Goal: Task Accomplishment & Management: Use online tool/utility

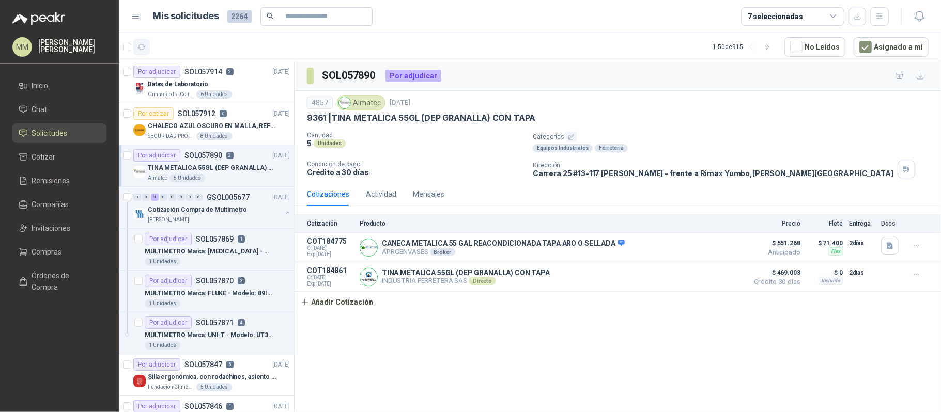
click at [143, 48] on icon "button" at bounding box center [141, 47] width 9 height 9
click at [147, 48] on button "button" at bounding box center [141, 47] width 17 height 17
click at [284, 213] on button "button" at bounding box center [288, 213] width 8 height 8
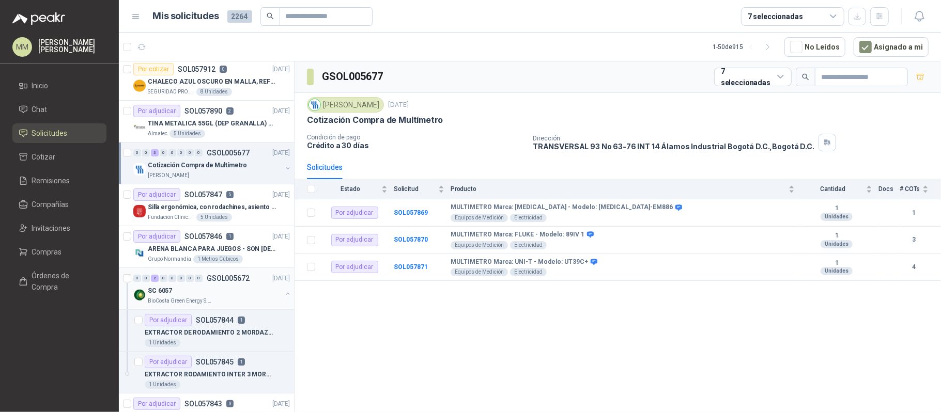
scroll to position [69, 0]
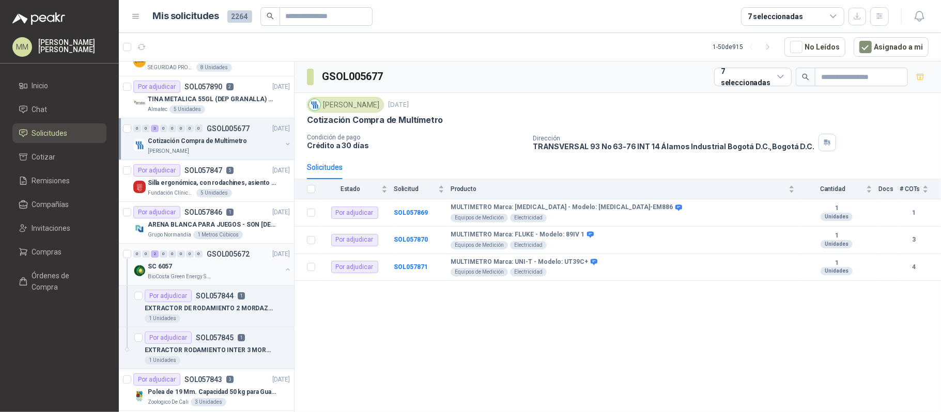
click at [284, 272] on button "button" at bounding box center [288, 270] width 8 height 8
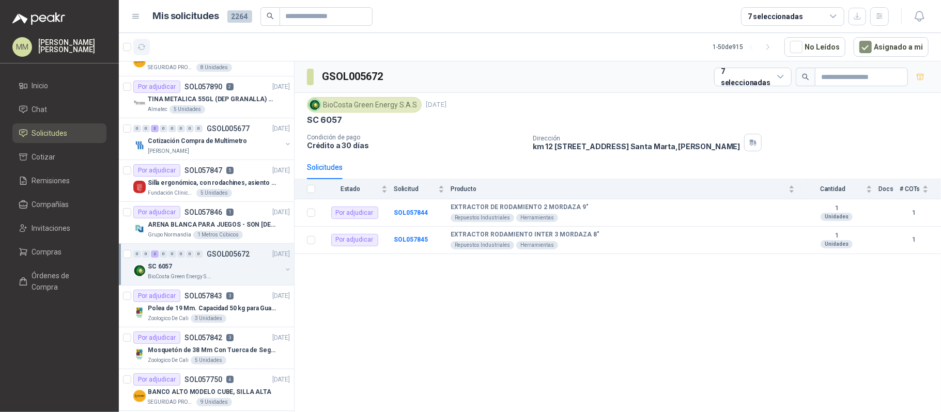
click at [138, 50] on icon "button" at bounding box center [141, 47] width 9 height 9
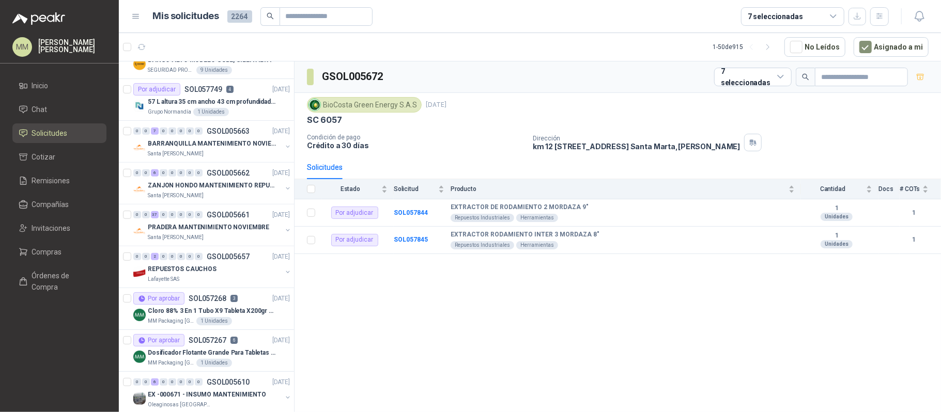
scroll to position [413, 0]
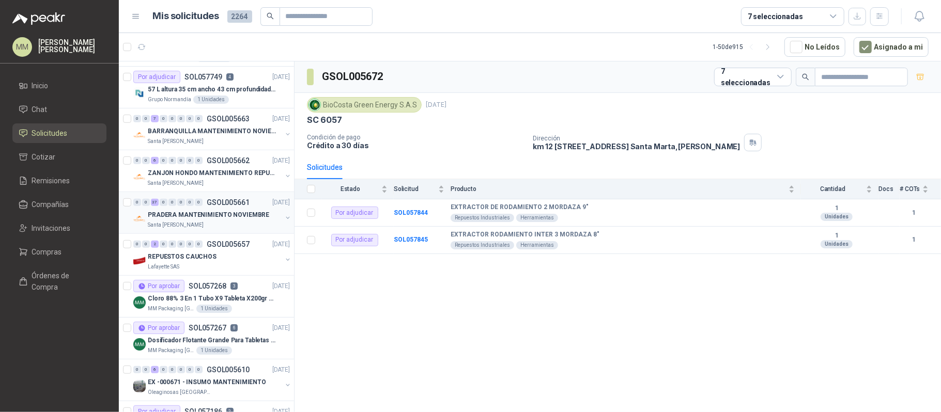
click at [284, 221] on button "button" at bounding box center [288, 218] width 8 height 8
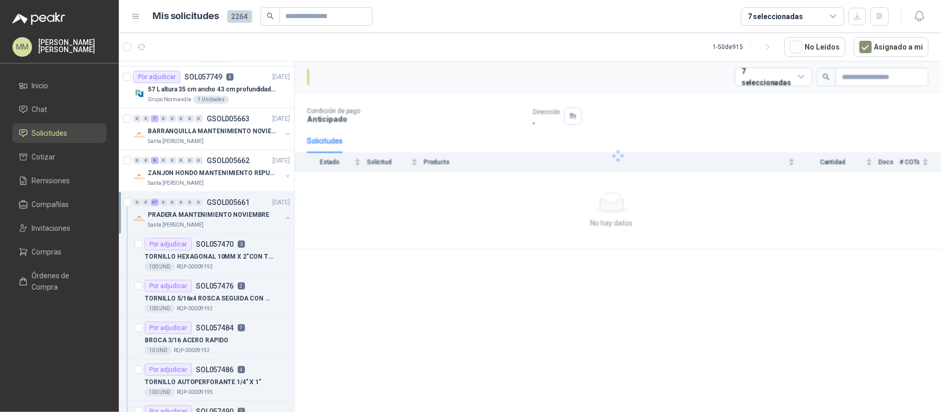
click at [284, 221] on button "button" at bounding box center [288, 218] width 8 height 8
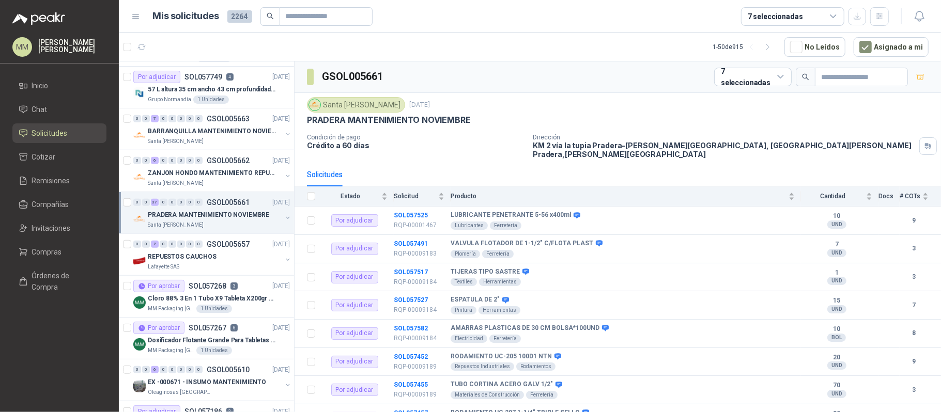
scroll to position [4, 0]
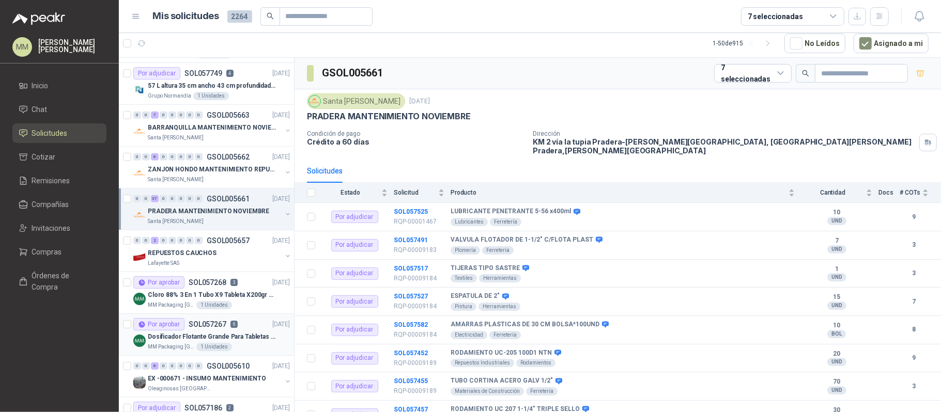
click at [246, 337] on p "Dosificador Flotante Grande Para Tabletas De Cloro Humboldt" at bounding box center [212, 337] width 129 height 10
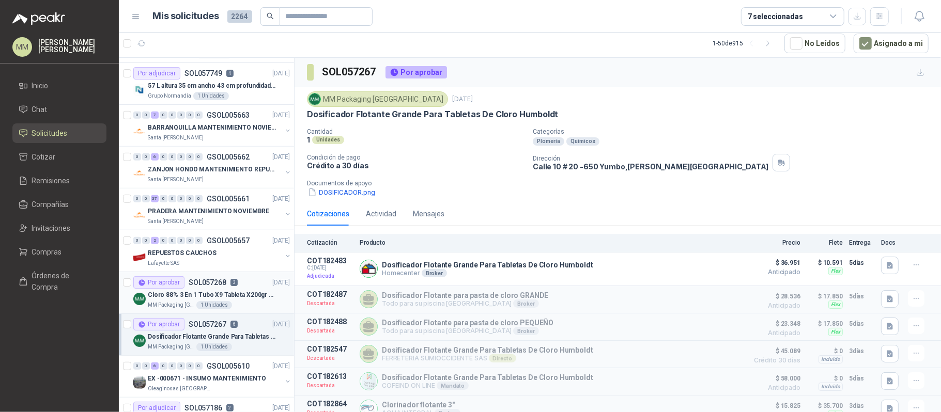
click at [236, 291] on div "Cloro 88% 3 En 1 Tubo X9 Tableta X200gr Oxycl" at bounding box center [219, 295] width 142 height 12
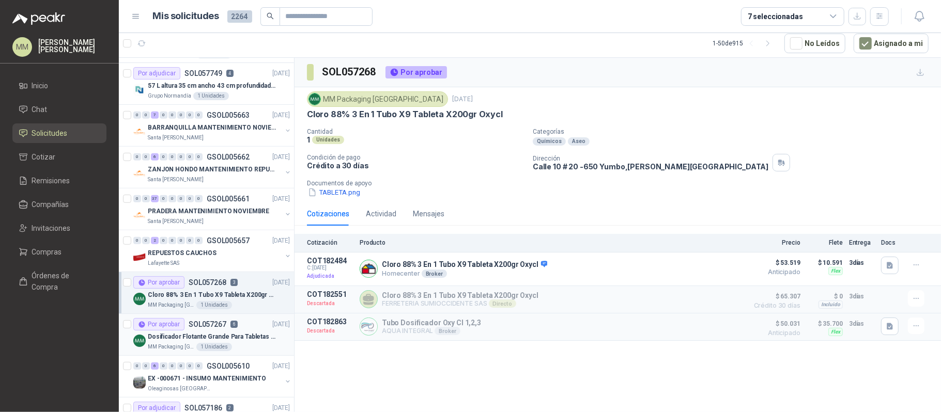
click at [226, 338] on p "Dosificador Flotante Grande Para Tabletas De Cloro Humboldt" at bounding box center [212, 337] width 129 height 10
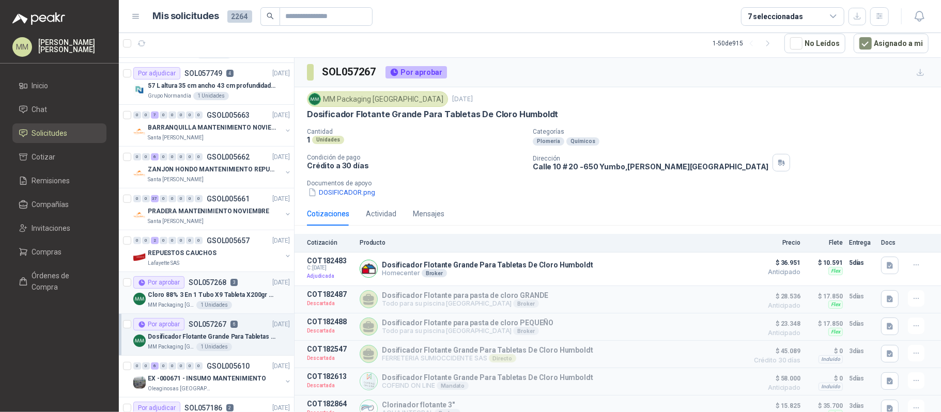
click at [233, 297] on p "Cloro 88% 3 En 1 Tubo X9 Tableta X200gr Oxycl" at bounding box center [212, 295] width 129 height 10
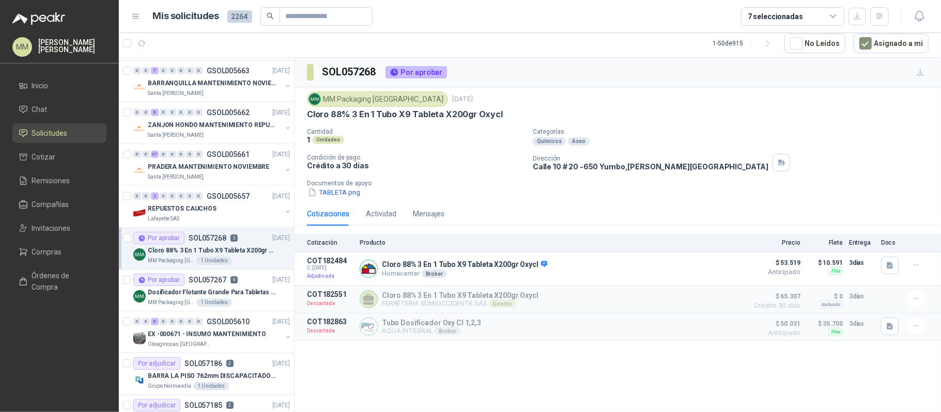
scroll to position [482, 0]
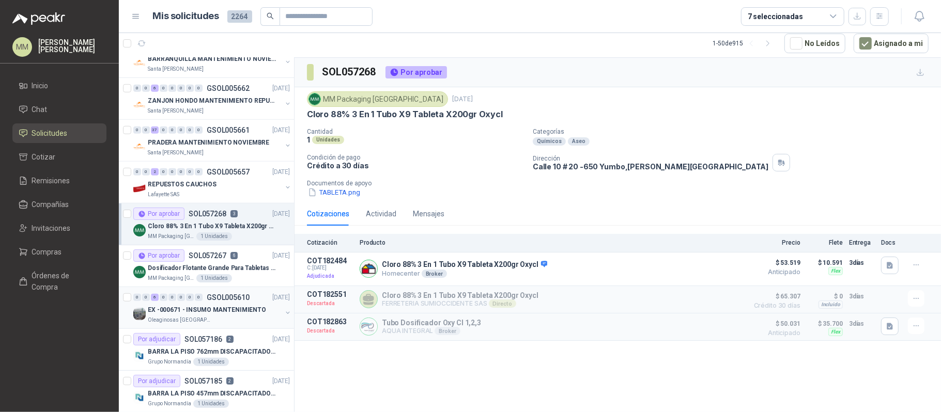
click at [284, 317] on button "button" at bounding box center [288, 313] width 8 height 8
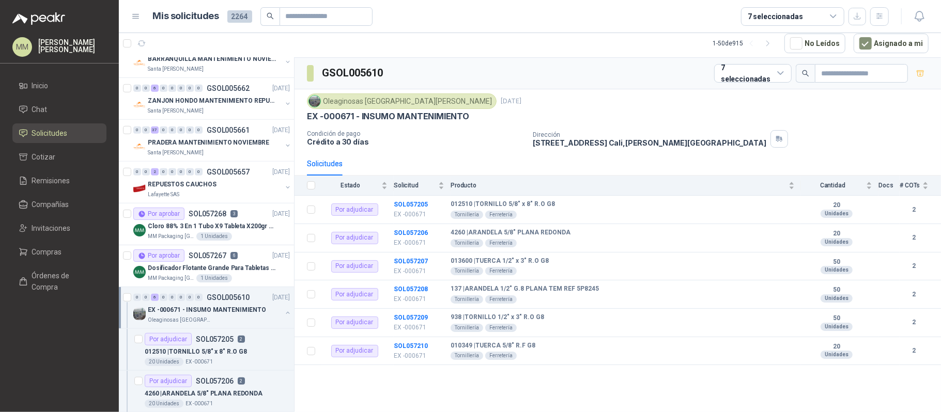
click at [284, 319] on div at bounding box center [288, 314] width 8 height 10
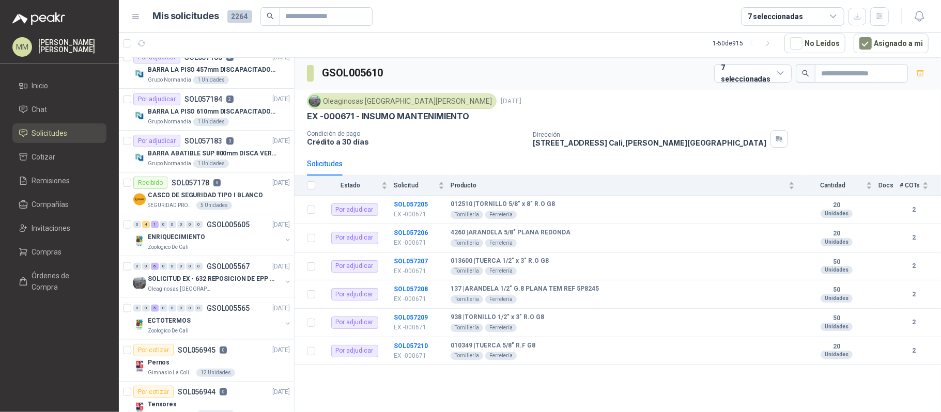
scroll to position [827, 0]
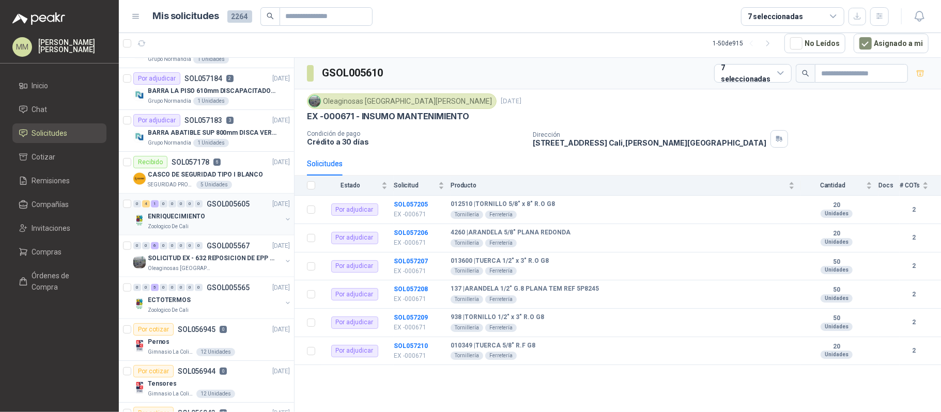
click at [284, 224] on button "button" at bounding box center [288, 219] width 8 height 8
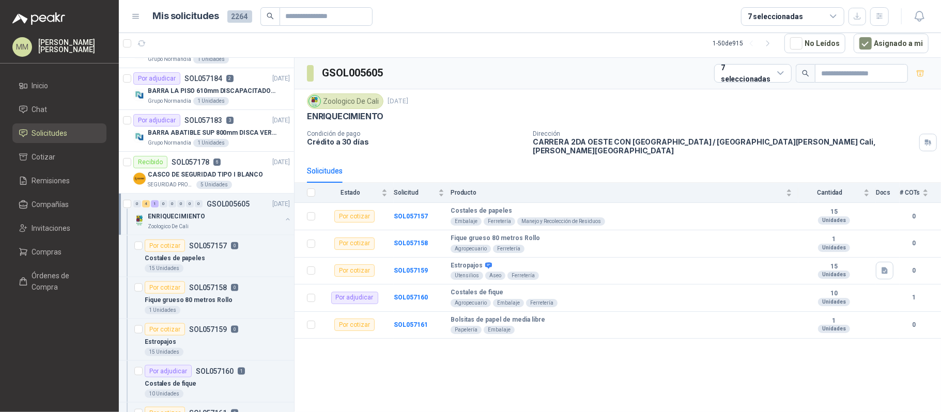
click at [284, 224] on button "button" at bounding box center [288, 219] width 8 height 8
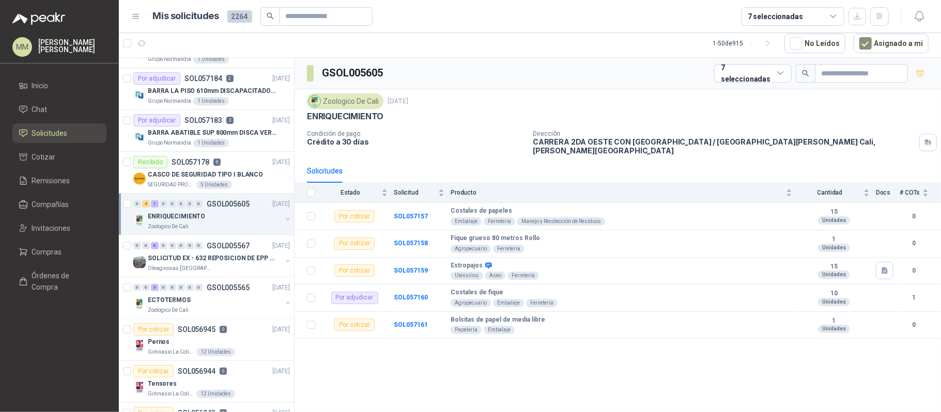
scroll to position [895, 0]
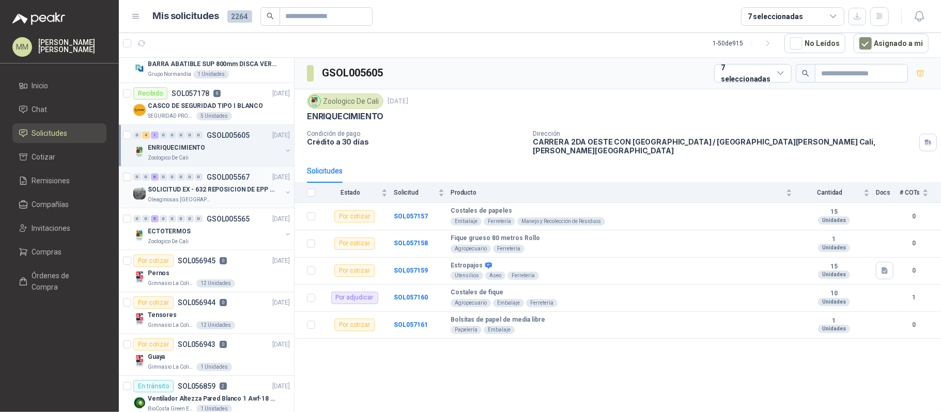
click at [284, 197] on button "button" at bounding box center [288, 193] width 8 height 8
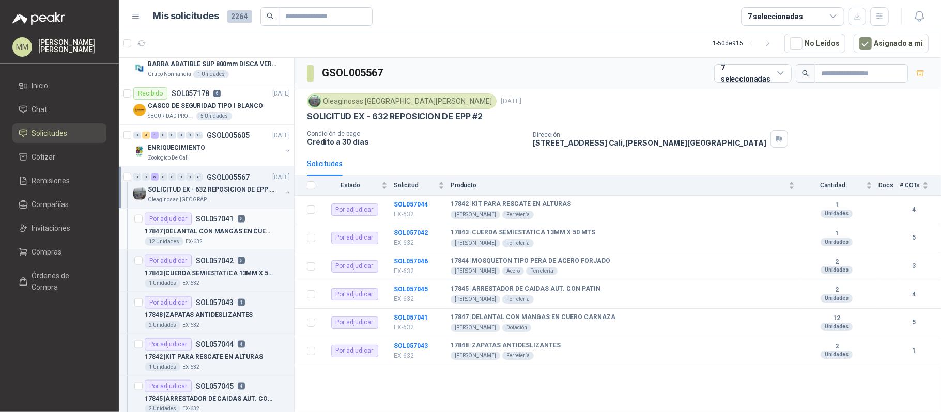
scroll to position [964, 0]
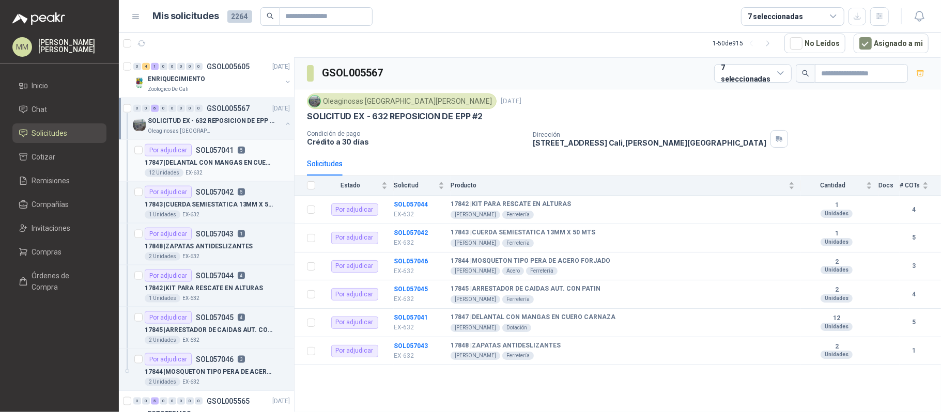
click at [258, 165] on p "17847 | DELANTAL CON MANGAS EN CUERO CARNAZA" at bounding box center [209, 163] width 129 height 10
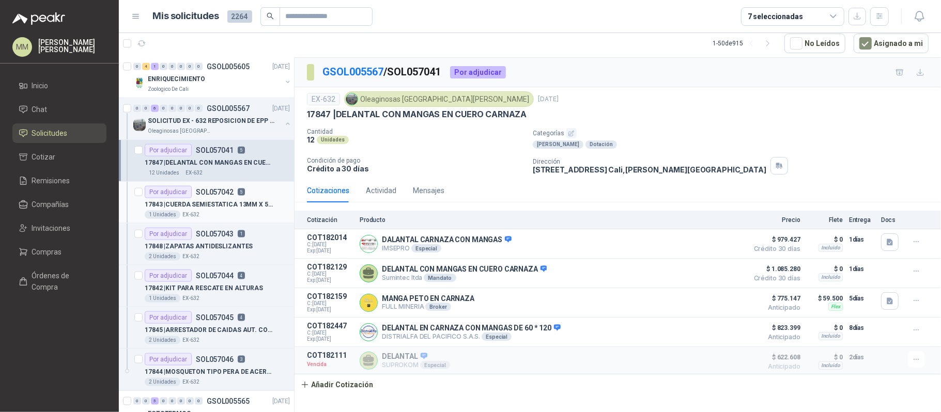
click at [257, 209] on p "17843 | CUERDA SEMIESTATICA 13MM X 50 MTS" at bounding box center [209, 205] width 129 height 10
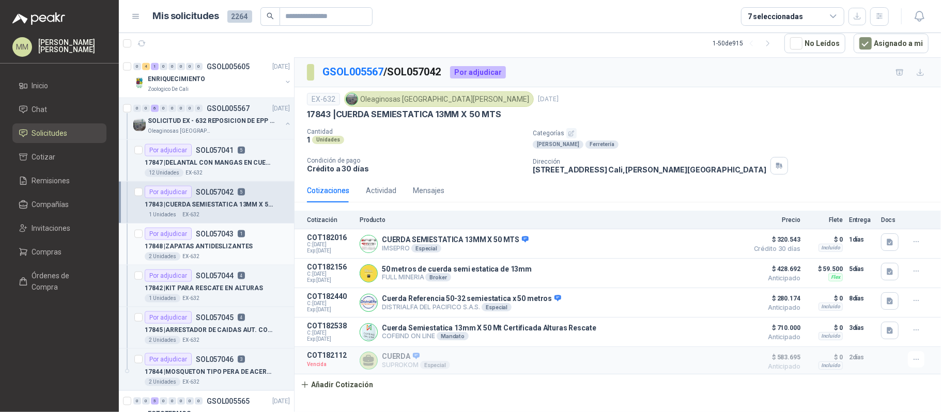
click at [248, 246] on div "17848 | ZAPATAS ANTIDESLIZANTES" at bounding box center [217, 246] width 145 height 12
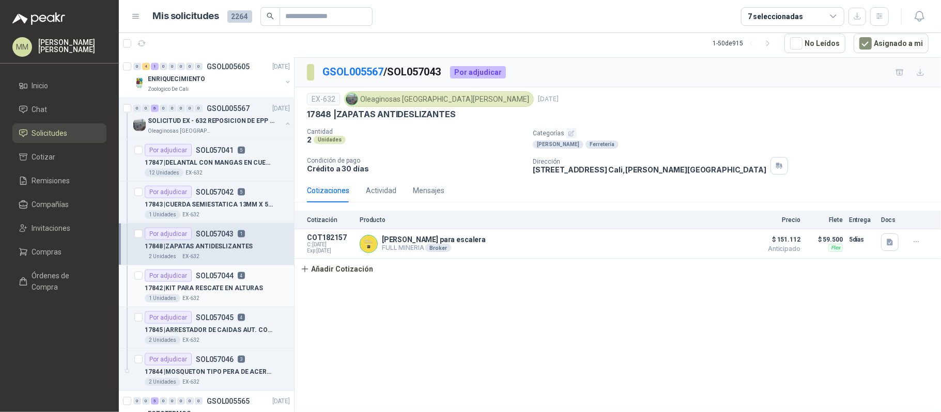
click at [246, 280] on div "Por adjudicar SOL057044 4" at bounding box center [217, 276] width 145 height 12
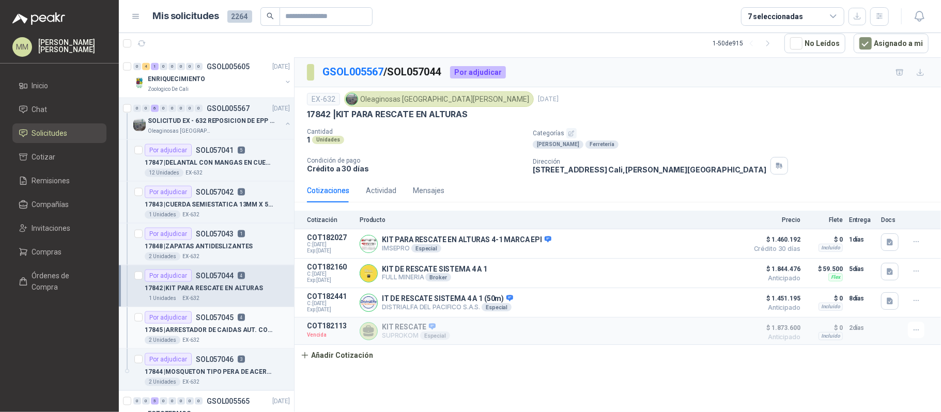
click at [249, 324] on div "Por adjudicar SOL057045 4" at bounding box center [217, 318] width 145 height 12
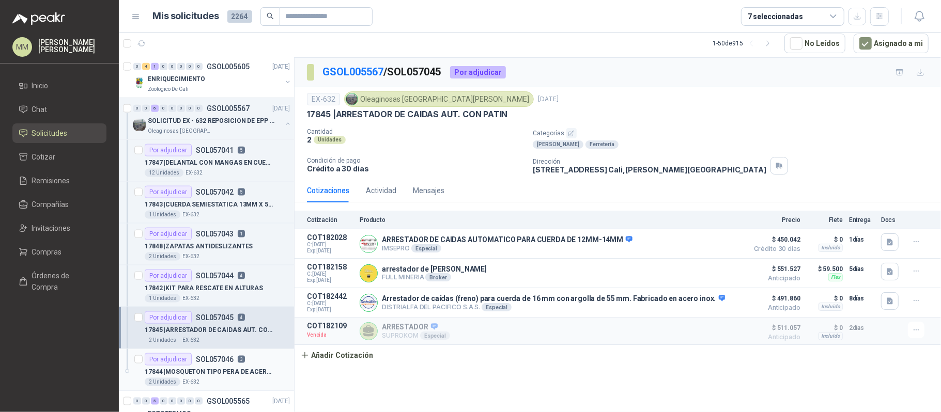
click at [250, 366] on div "Por adjudicar SOL057046 3" at bounding box center [217, 359] width 145 height 12
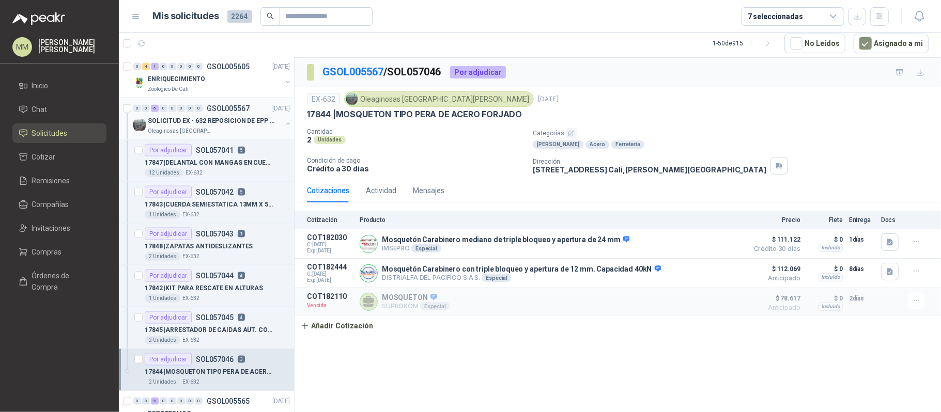
click at [232, 124] on p "SOLICITUD EX - 632 REPOSICION DE EPP #2" at bounding box center [212, 121] width 129 height 10
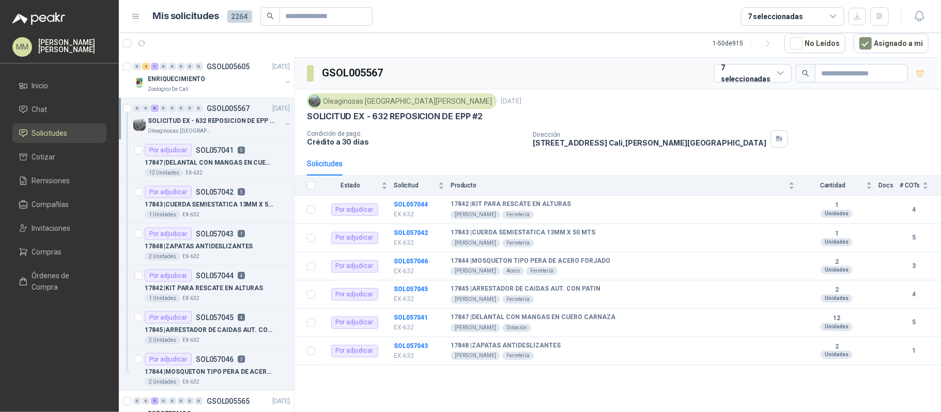
click at [734, 114] on div "SOLICITUD EX - 632 REPOSICION DE EPP #2" at bounding box center [617, 116] width 621 height 11
click at [284, 128] on button "button" at bounding box center [288, 124] width 8 height 8
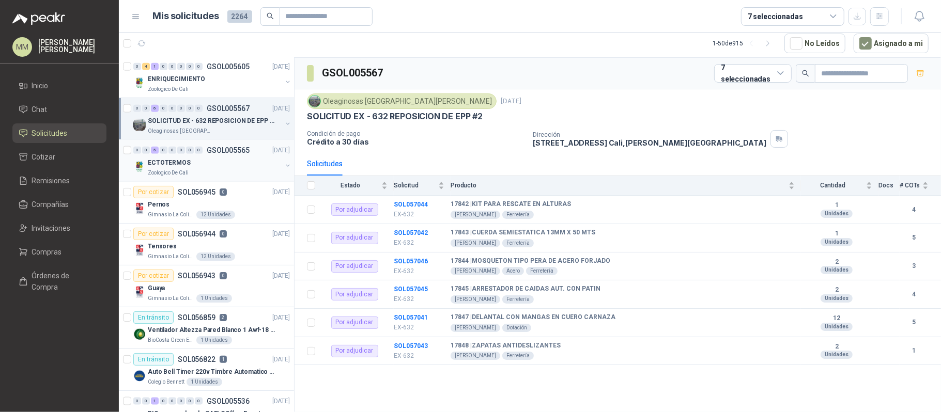
click at [284, 168] on button "button" at bounding box center [288, 166] width 8 height 8
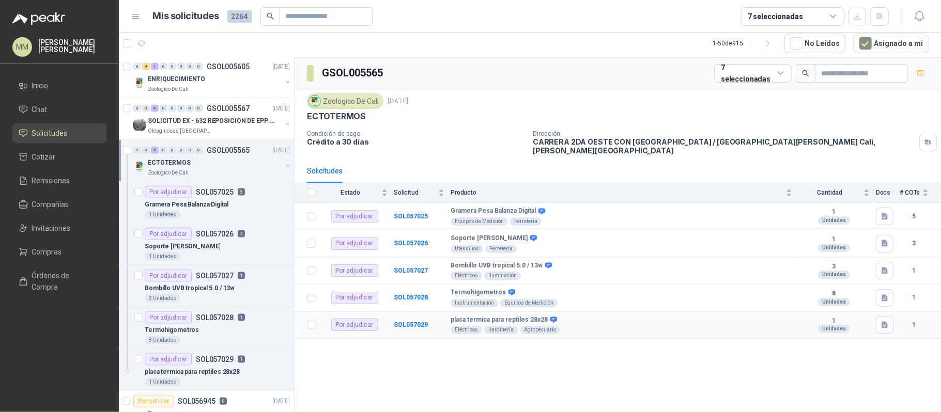
click at [497, 316] on b "placa termica para reptiles 28x28" at bounding box center [498, 320] width 97 height 8
copy div "placa termica para reptiles 28x28"
click at [488, 114] on div "ECTOTERMOS" at bounding box center [617, 116] width 621 height 11
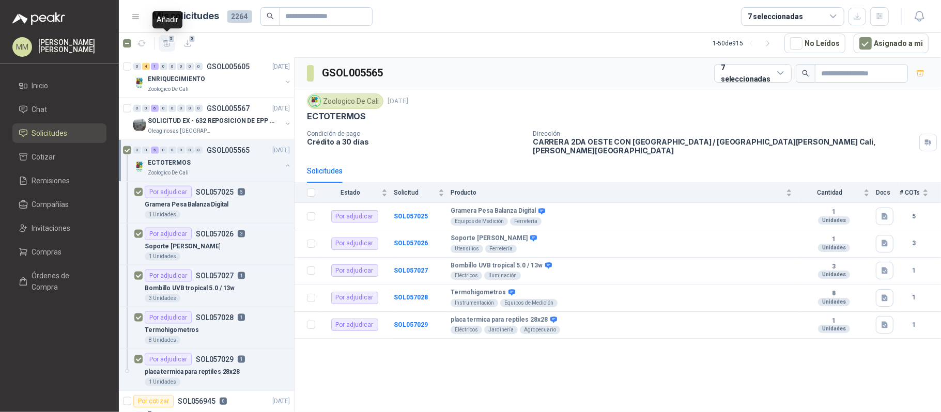
click at [170, 45] on icon "button" at bounding box center [167, 43] width 9 height 9
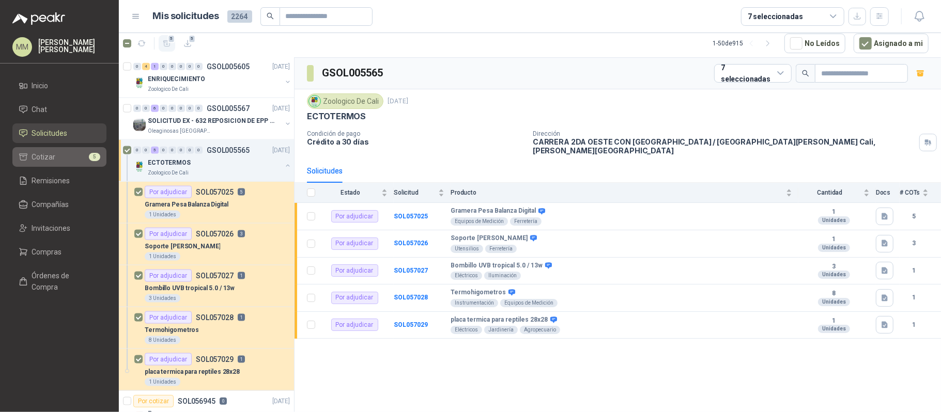
click at [67, 159] on li "Cotizar 5" at bounding box center [60, 156] width 82 height 11
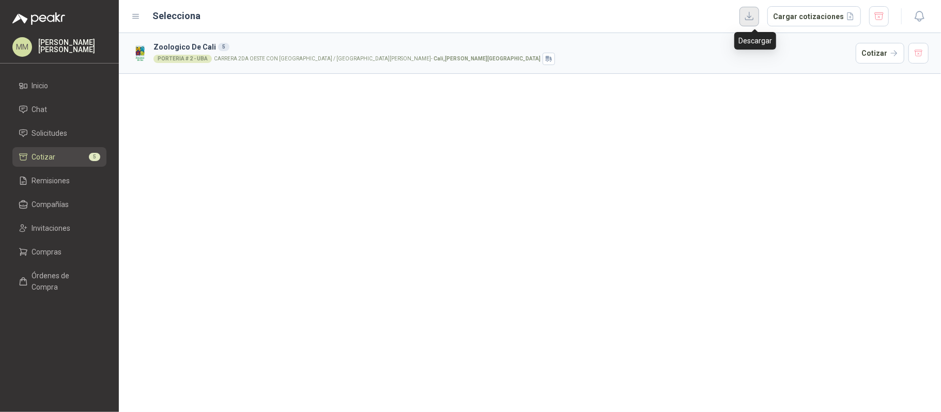
click at [751, 15] on button "button" at bounding box center [749, 17] width 20 height 20
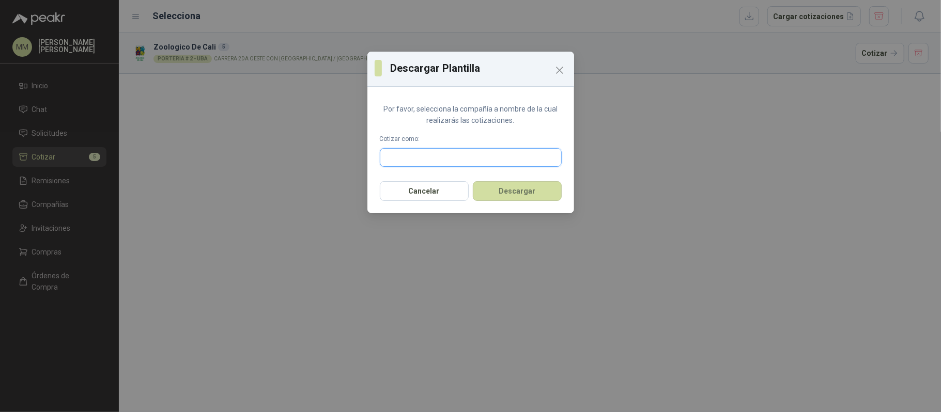
click at [474, 149] on input "text" at bounding box center [470, 158] width 181 height 18
type input "*"
click at [506, 186] on button "Descargar" at bounding box center [517, 191] width 89 height 20
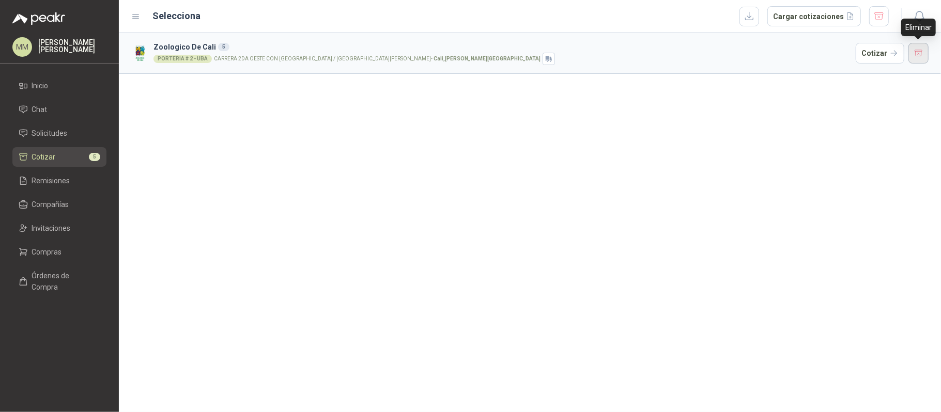
click at [915, 46] on button "button" at bounding box center [918, 53] width 21 height 21
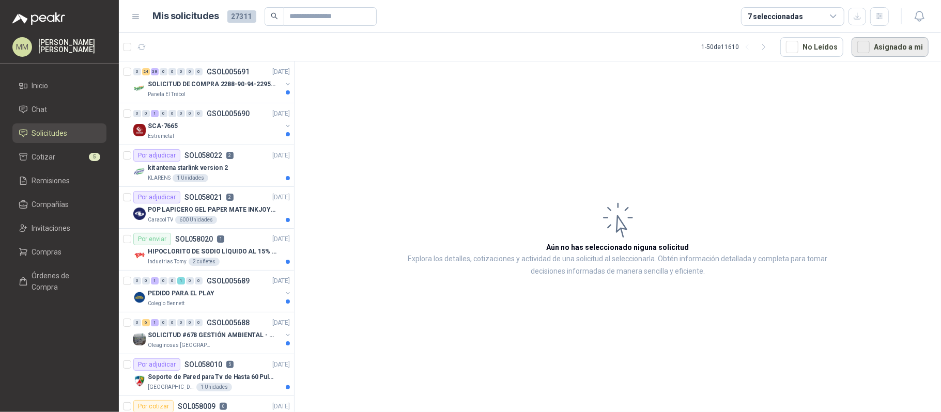
drag, startPoint x: 885, startPoint y: 45, endPoint x: 802, endPoint y: 87, distance: 93.6
click at [886, 46] on button "Asignado a mi" at bounding box center [889, 47] width 77 height 20
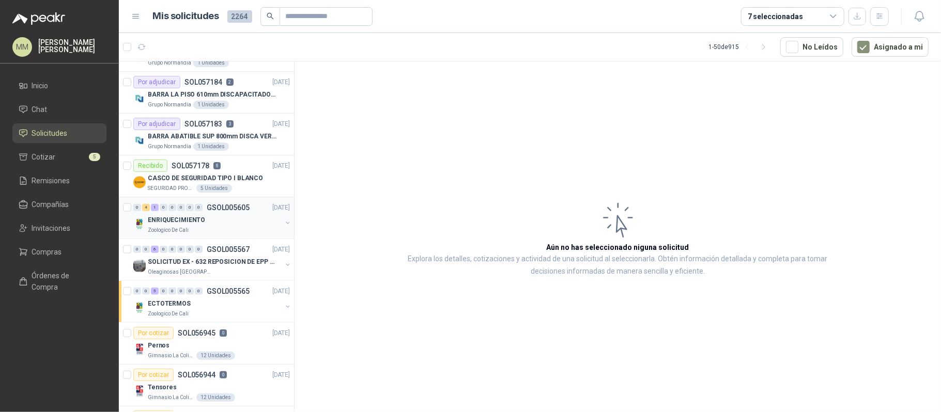
scroll to position [895, 0]
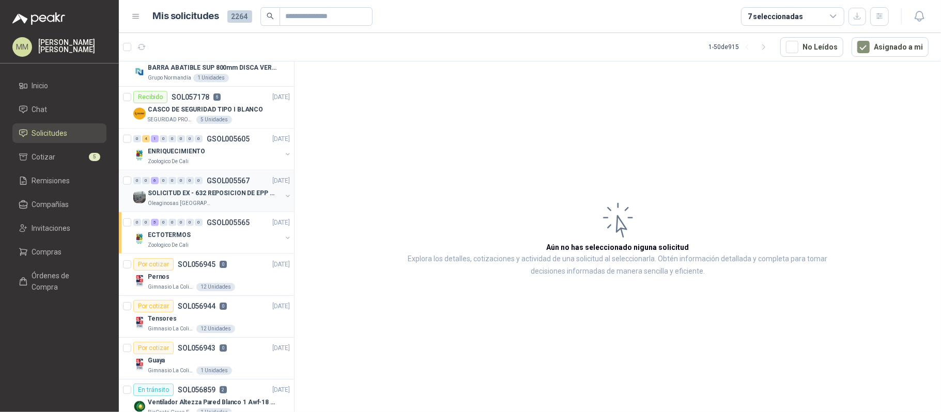
click at [284, 199] on button "button" at bounding box center [288, 196] width 8 height 8
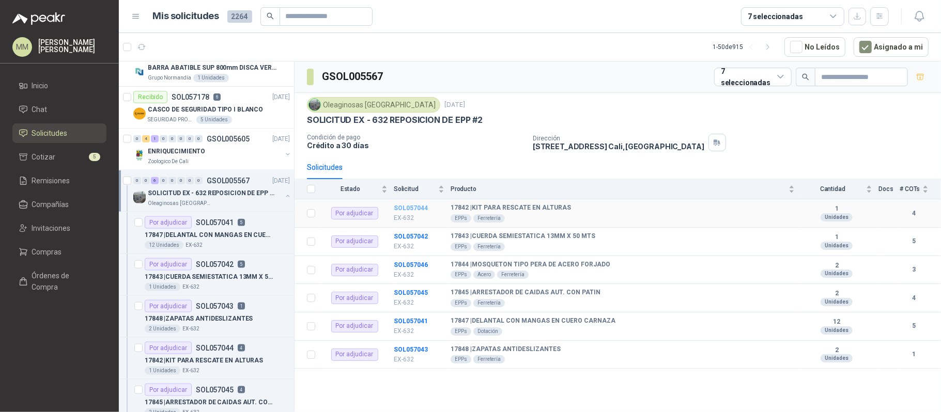
click at [414, 210] on b "SOL057044" at bounding box center [411, 208] width 34 height 7
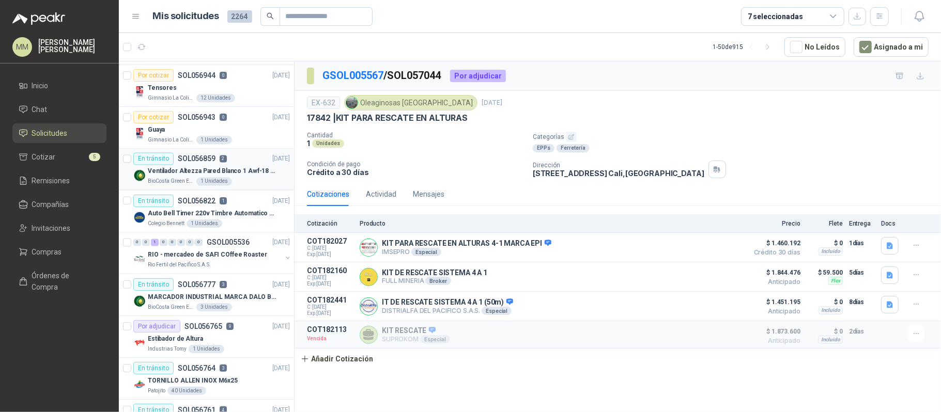
scroll to position [1446, 0]
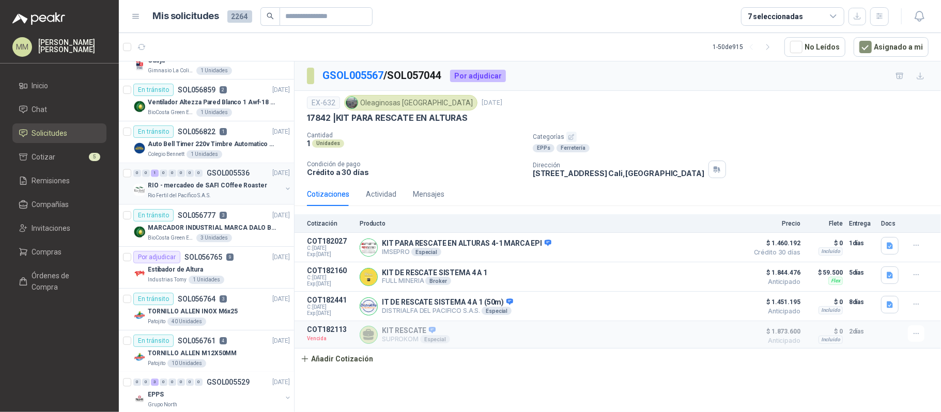
click at [284, 193] on button "button" at bounding box center [288, 189] width 8 height 8
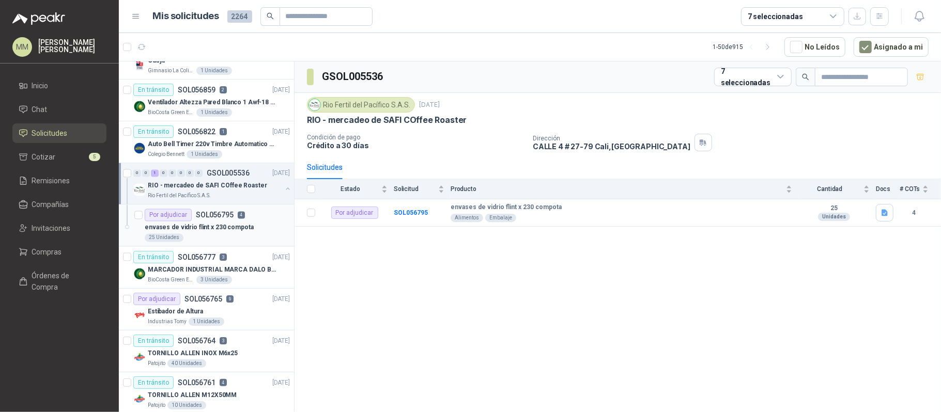
click at [248, 242] on div "25 Unidades" at bounding box center [217, 238] width 145 height 8
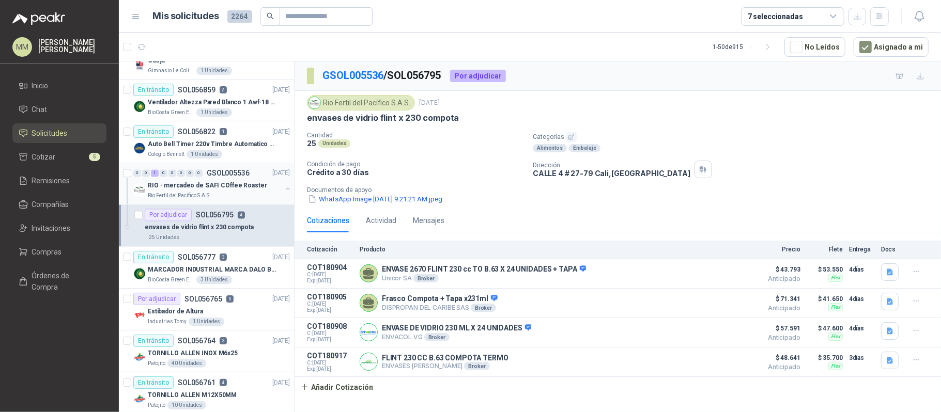
click at [284, 193] on button "button" at bounding box center [288, 189] width 8 height 8
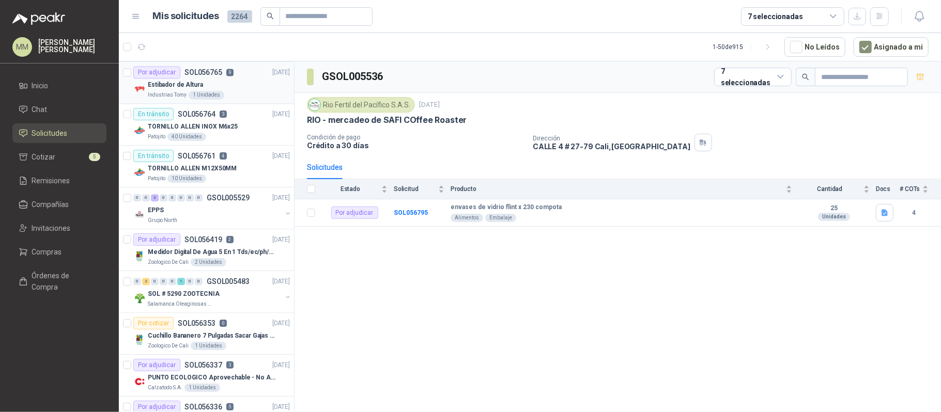
scroll to position [1653, 0]
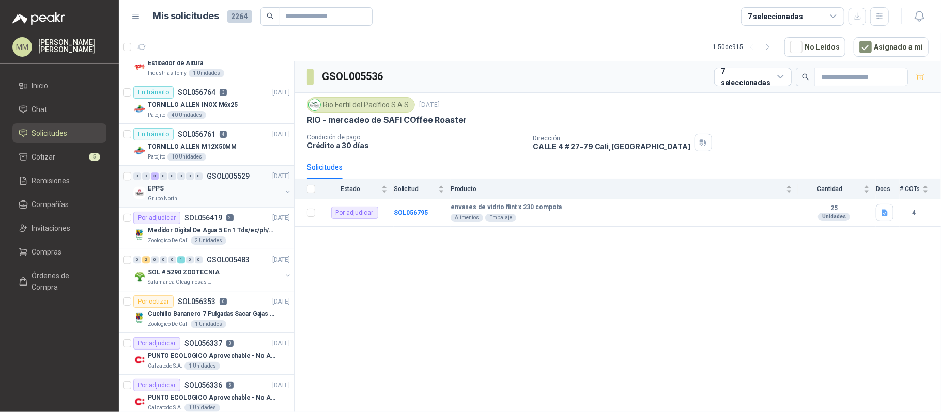
click at [284, 196] on button "button" at bounding box center [288, 192] width 8 height 8
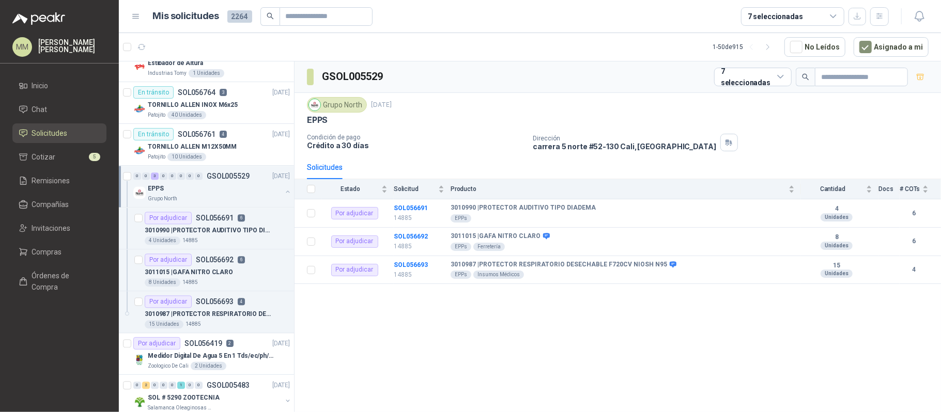
click at [284, 196] on button "button" at bounding box center [288, 192] width 8 height 8
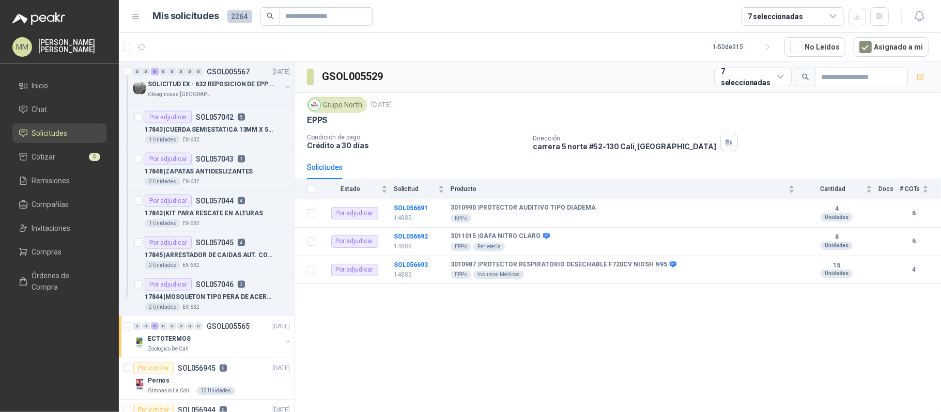
scroll to position [918, 0]
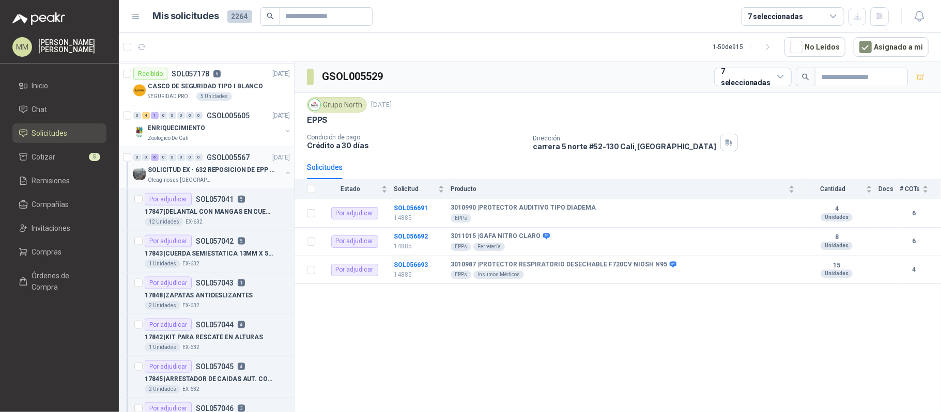
click at [284, 174] on button "button" at bounding box center [288, 173] width 8 height 8
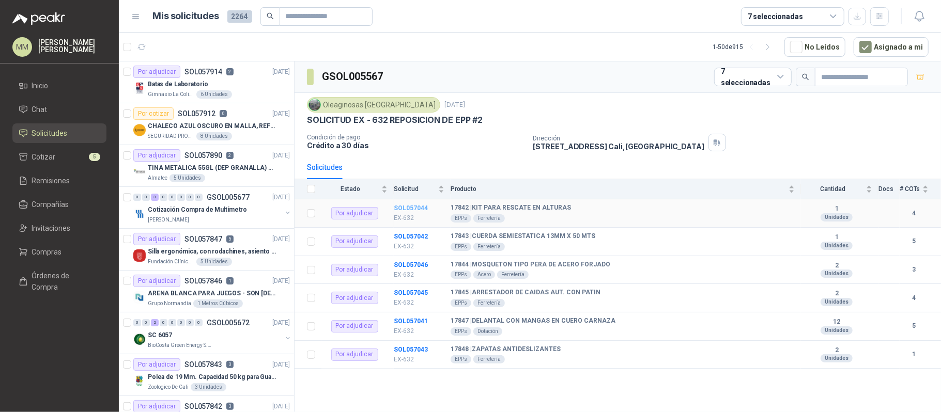
click at [406, 211] on b "SOL057044" at bounding box center [411, 208] width 34 height 7
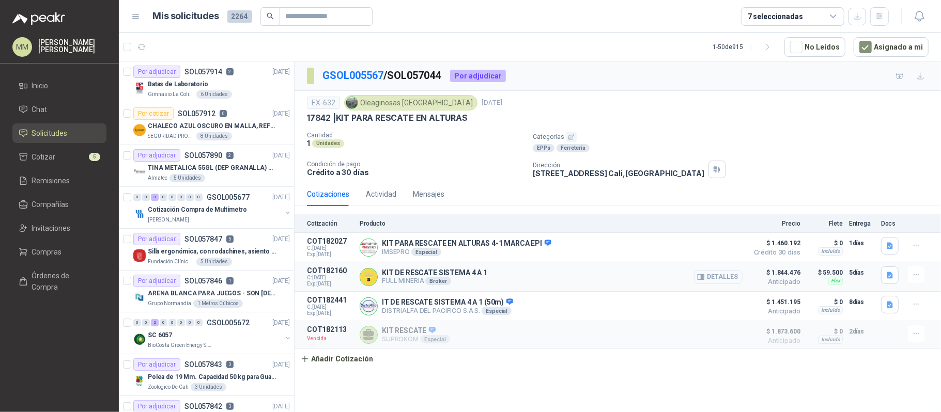
click at [724, 282] on button "Detalles" at bounding box center [718, 277] width 49 height 14
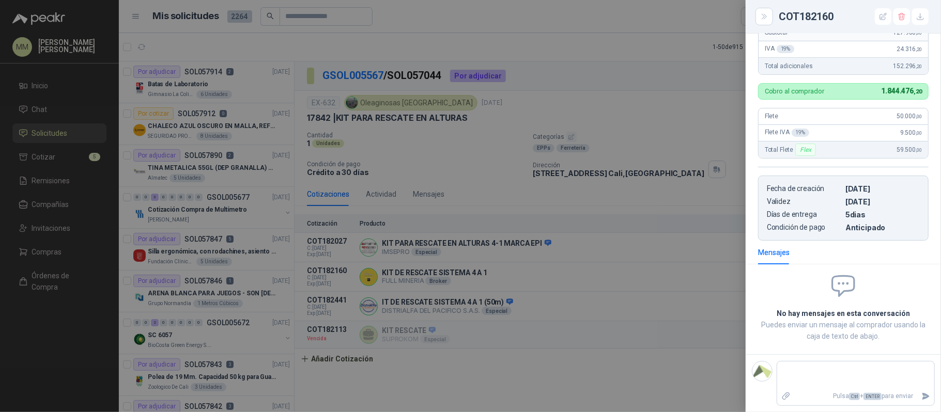
scroll to position [53, 0]
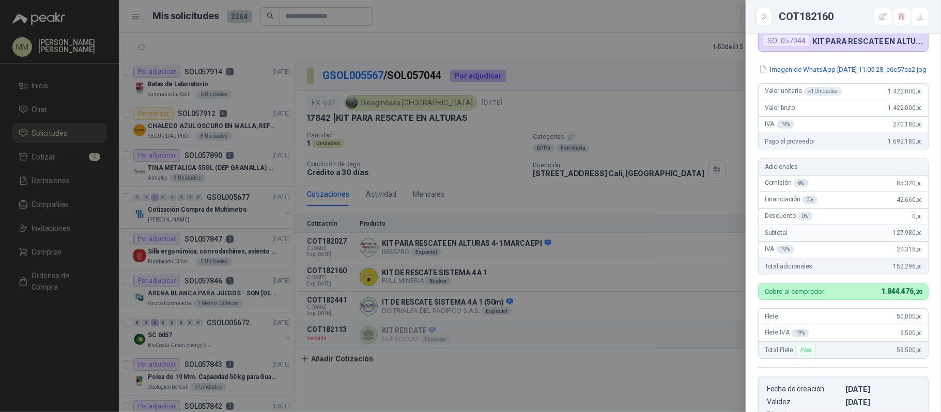
click at [659, 87] on div at bounding box center [470, 206] width 941 height 412
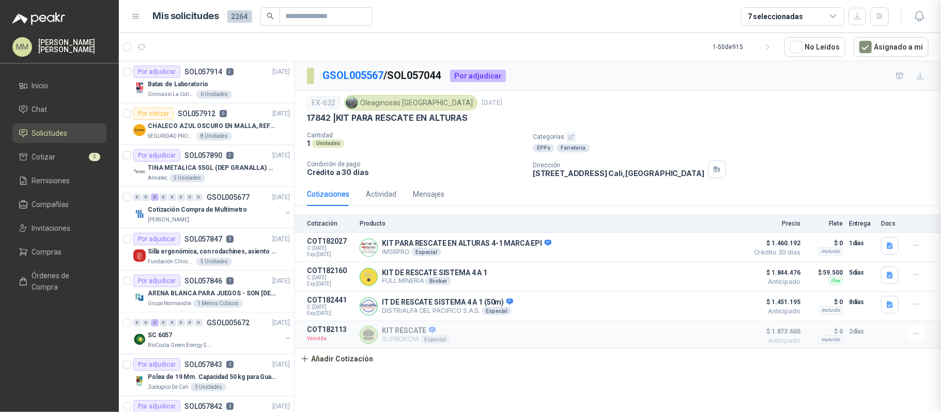
scroll to position [265, 0]
click at [734, 155] on div "Cantidad 1 Unidades Categorías EPPs Ferretería Condición de pago Crédito a 30 d…" at bounding box center [617, 155] width 621 height 46
click at [145, 46] on icon "button" at bounding box center [142, 46] width 8 height 5
click at [762, 137] on p "Categorías" at bounding box center [735, 137] width 404 height 10
drag, startPoint x: 675, startPoint y: 111, endPoint x: 597, endPoint y: 71, distance: 87.1
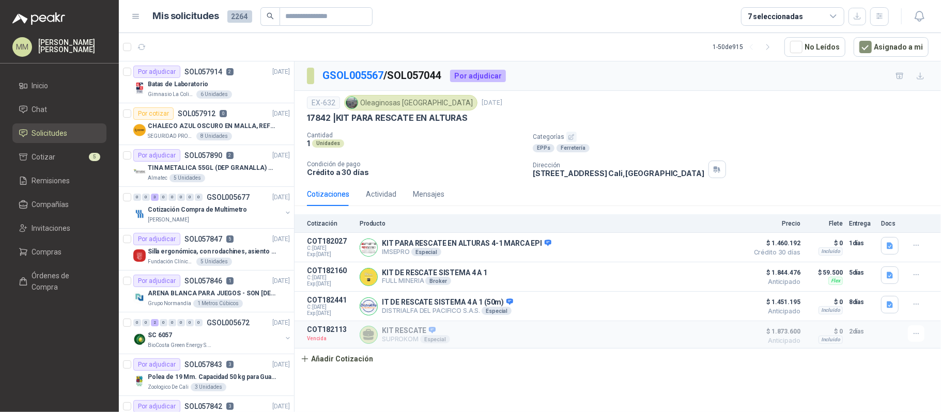
click at [675, 111] on div "EX-632 Oleaginosas San Fernando 23 sept, 2025" at bounding box center [617, 102] width 621 height 15
click at [307, 9] on input "text" at bounding box center [322, 17] width 72 height 18
paste input "*********"
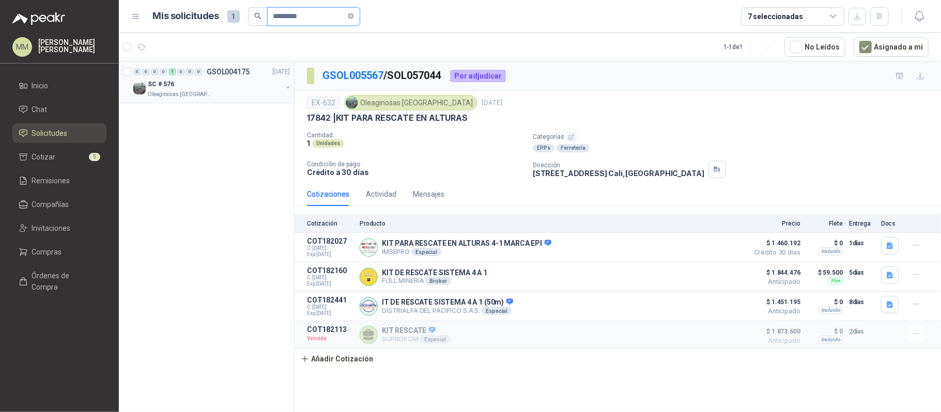
type input "*********"
click at [286, 88] on button "button" at bounding box center [288, 87] width 8 height 8
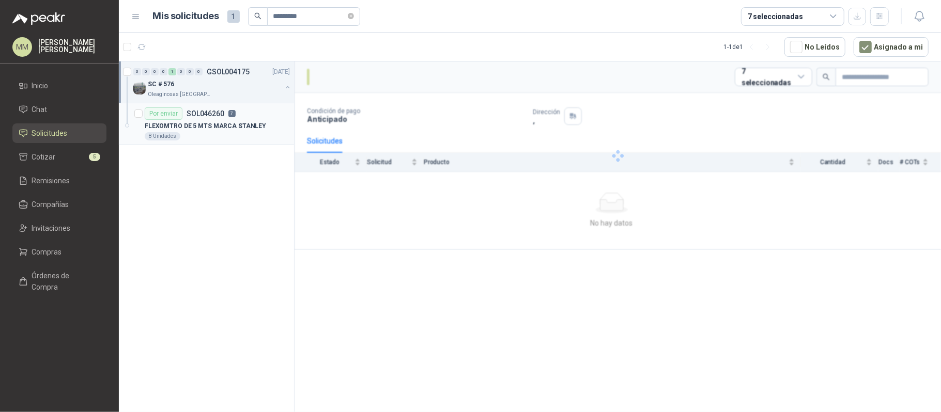
click at [273, 132] on div "FLEXOMTRO DE 5 MTS MARCA STANLEY" at bounding box center [217, 126] width 145 height 12
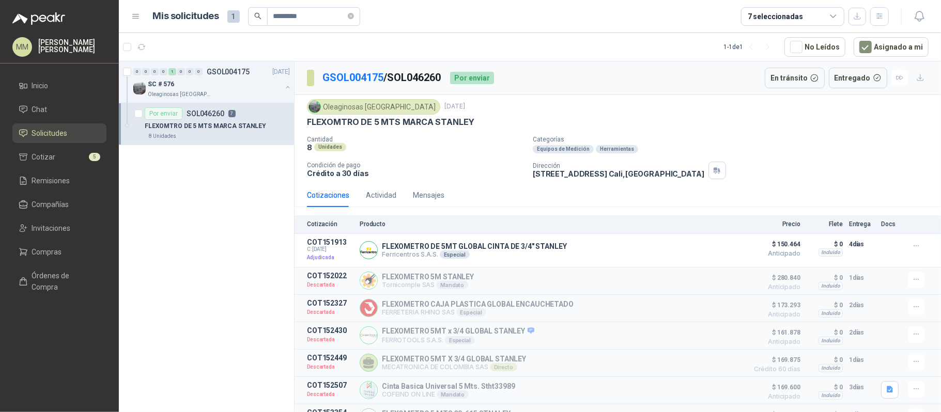
scroll to position [23, 0]
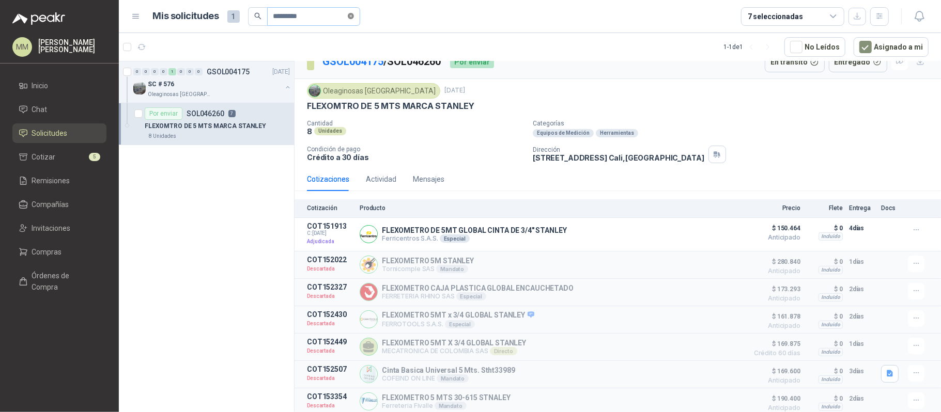
click at [354, 18] on icon "close-circle" at bounding box center [351, 16] width 6 height 6
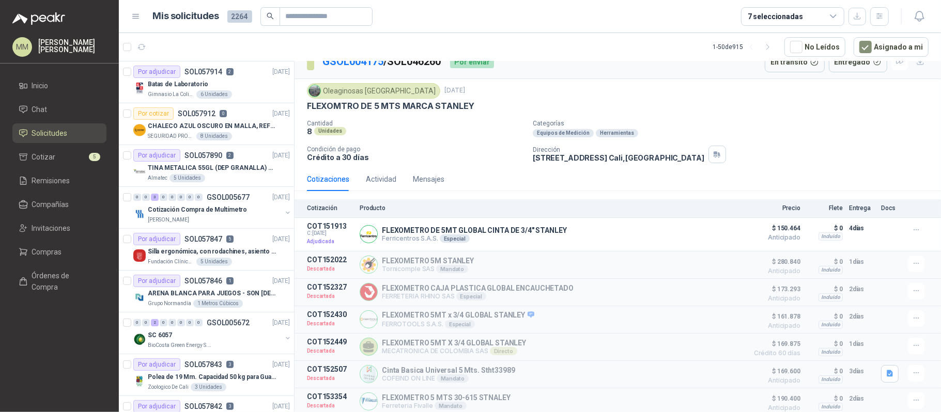
click at [146, 46] on button "button" at bounding box center [141, 47] width 17 height 17
click at [141, 50] on icon "button" at bounding box center [141, 47] width 9 height 9
click at [145, 46] on icon "button" at bounding box center [142, 46] width 8 height 5
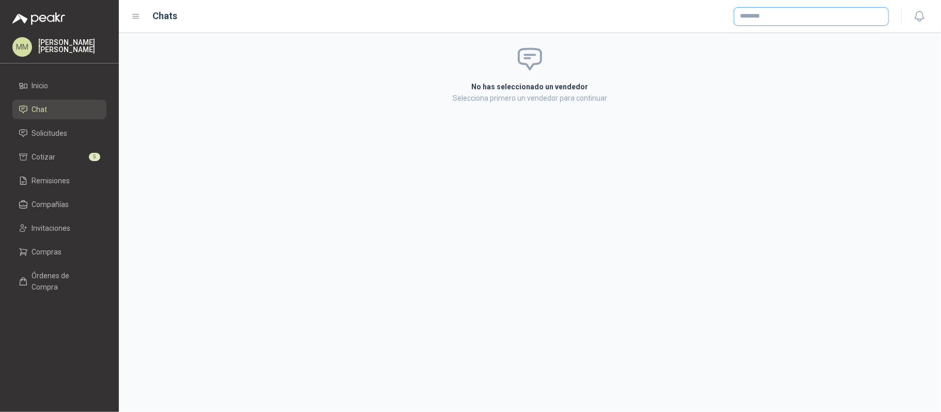
click at [775, 19] on input "text" at bounding box center [811, 17] width 154 height 18
type input "**********"
click at [786, 36] on p "Ferricentros S.A.S." at bounding box center [799, 38] width 82 height 6
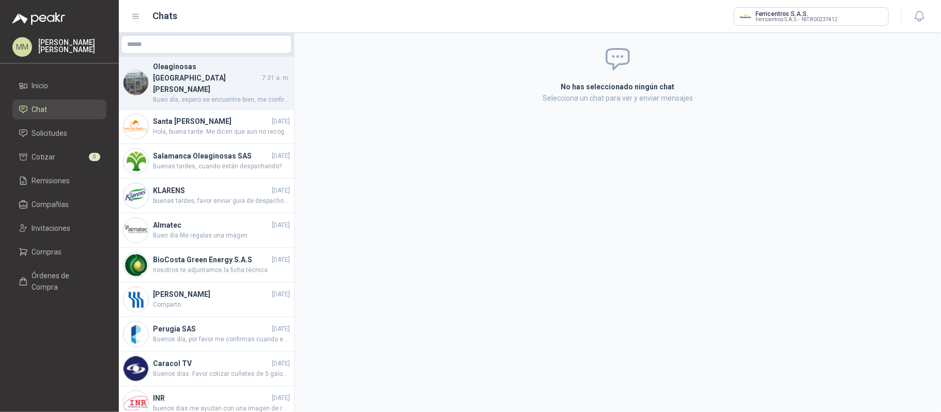
click at [187, 95] on span "Buen día, espero se encuentre bien, me confirma por favor la fecha de despacho" at bounding box center [221, 100] width 137 height 10
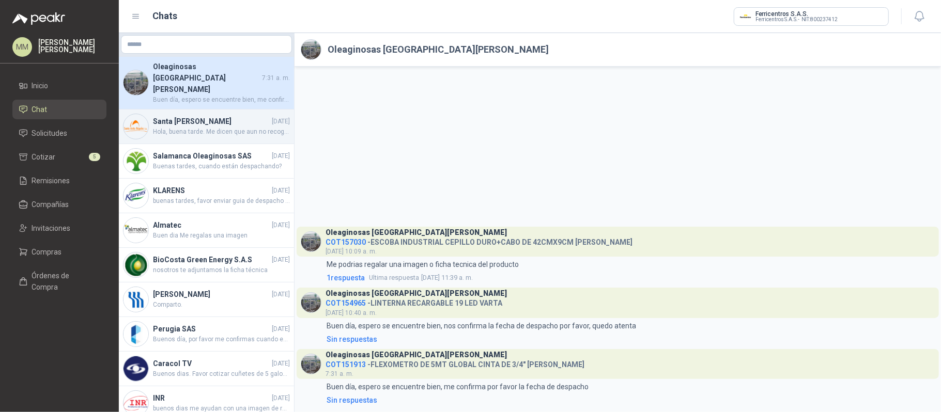
click at [220, 127] on span "Hola, buena tarde. Me dicen que aun no recogen la pulidora. por favor me confir…" at bounding box center [221, 132] width 137 height 10
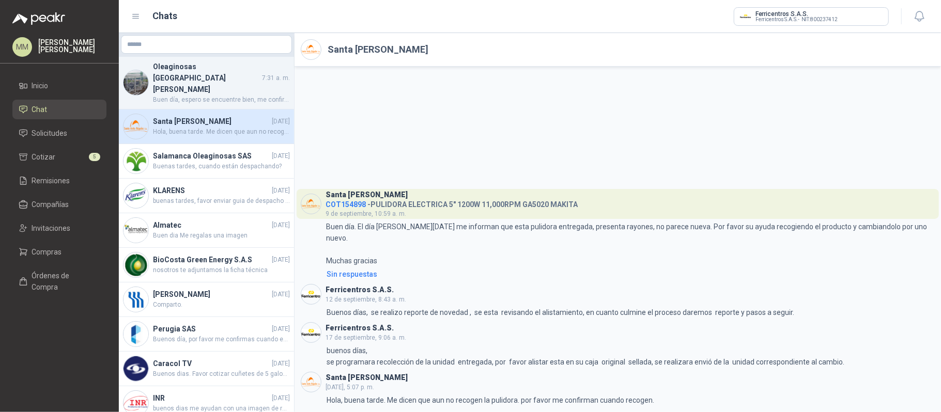
click at [242, 95] on span "Buen día, espero se encuentre bien, me confirma por favor la fecha de despacho" at bounding box center [221, 100] width 137 height 10
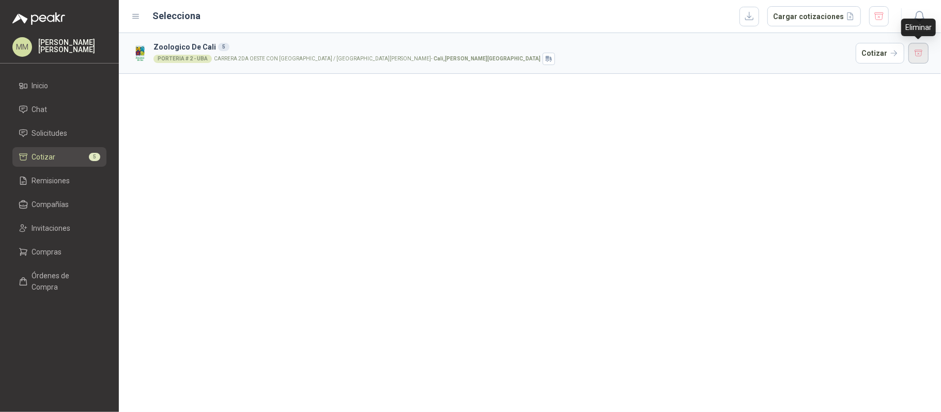
click at [924, 55] on button "button" at bounding box center [918, 53] width 21 height 21
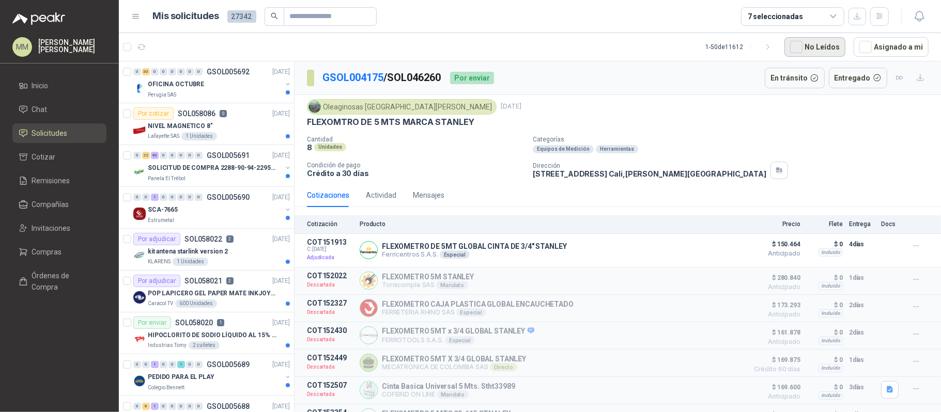
drag, startPoint x: 910, startPoint y: 49, endPoint x: 808, endPoint y: 52, distance: 101.8
click at [910, 49] on button "Asignado a mi" at bounding box center [890, 47] width 75 height 20
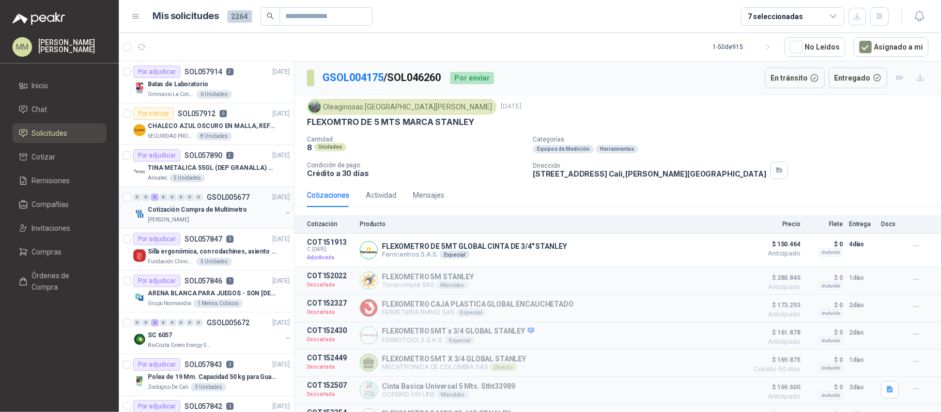
click at [284, 214] on button "button" at bounding box center [288, 213] width 8 height 8
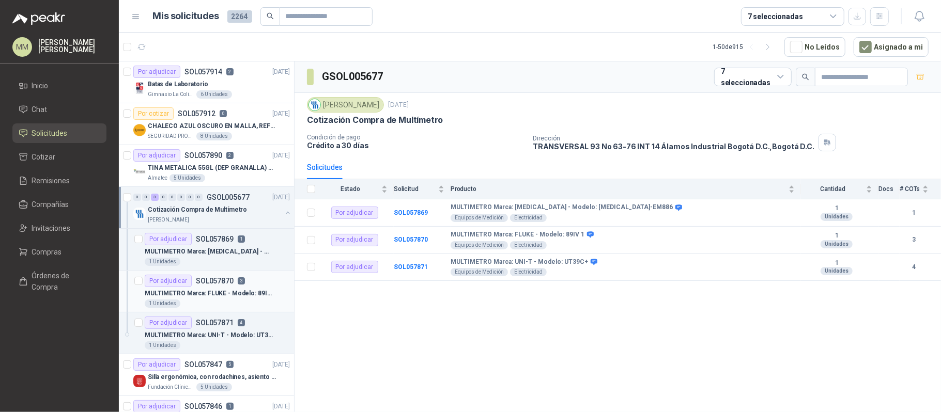
click at [261, 292] on p "MULTIMETRO Marca: FLUKE - Modelo: 89IV 1" at bounding box center [209, 294] width 129 height 10
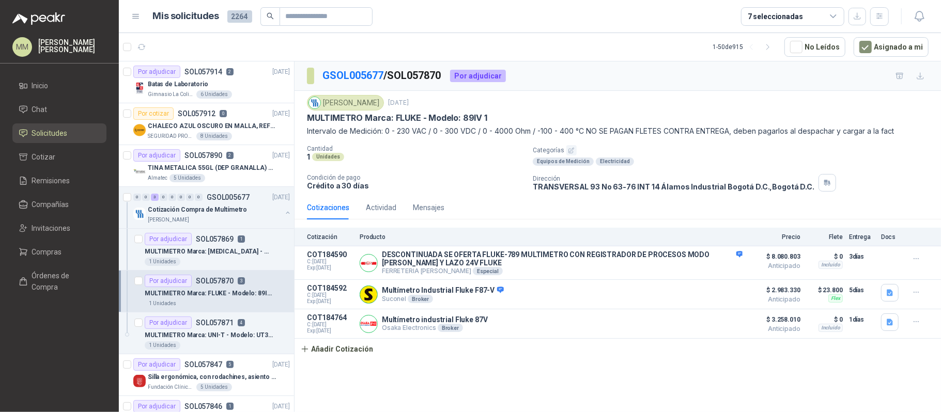
click at [338, 122] on p "MULTIMETRO Marca: FLUKE - Modelo: 89IV 1" at bounding box center [397, 118] width 180 height 11
drag, startPoint x: 338, startPoint y: 122, endPoint x: 406, endPoint y: 117, distance: 68.4
click at [406, 117] on p "MULTIMETRO Marca: FLUKE - Modelo: 89IV 1" at bounding box center [397, 118] width 180 height 11
copy p "MULTIMETRO Marca: FLUKE"
click at [358, 354] on button "Añadir Cotización" at bounding box center [336, 349] width 85 height 21
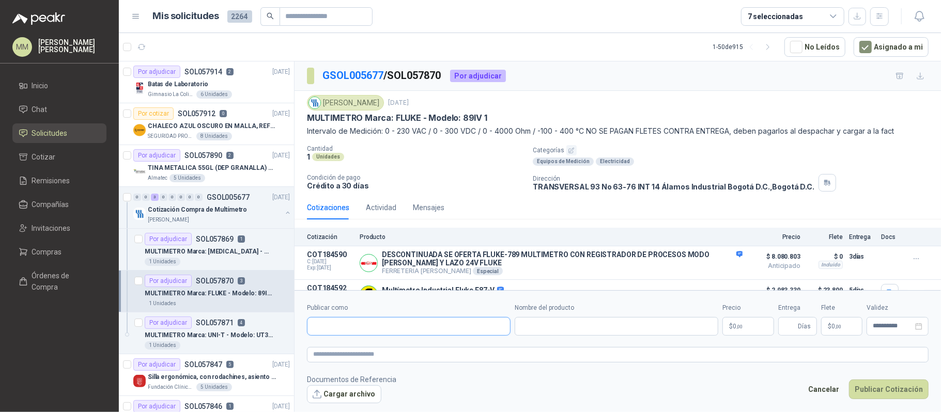
click at [375, 329] on input "Publicar como" at bounding box center [408, 327] width 203 height 18
click at [375, 329] on input "****" at bounding box center [408, 327] width 203 height 18
type input "****"
click at [375, 329] on input "****" at bounding box center [408, 327] width 203 height 18
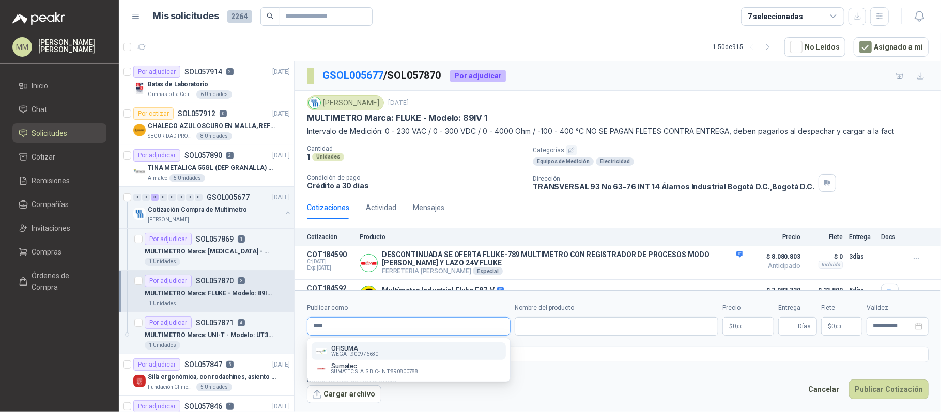
click at [375, 329] on input "****" at bounding box center [408, 327] width 203 height 18
click at [445, 159] on div "1 Unidades" at bounding box center [415, 156] width 217 height 9
click at [830, 389] on button "Cancelar" at bounding box center [823, 390] width 42 height 20
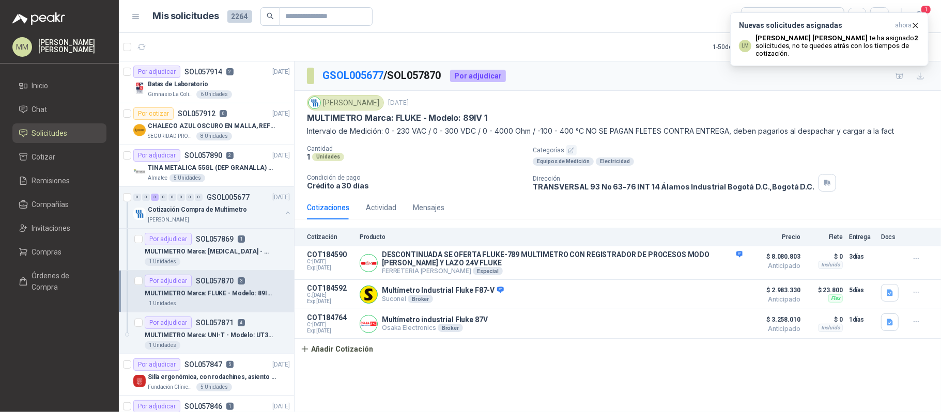
click at [654, 131] on p "Intervalo de Medición: 0 - 230 VAC / 0 - 300 VDC / 0 - 4000 Ohm / -100 - 400 °C…" at bounding box center [617, 131] width 621 height 11
click at [143, 48] on icon "button" at bounding box center [141, 47] width 9 height 9
click at [839, 34] on div "Nuevas solicitudes asignadas ahora LM Luis Miguel Martinez te ha asignado 2 sol…" at bounding box center [829, 39] width 181 height 36
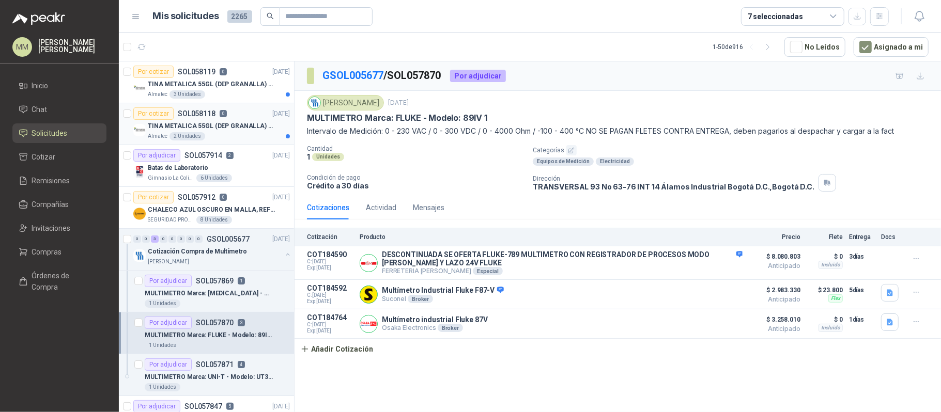
click at [241, 123] on p "TINA METALICA 55GL (DEP GRANALLA) CON TAPA" at bounding box center [212, 126] width 129 height 10
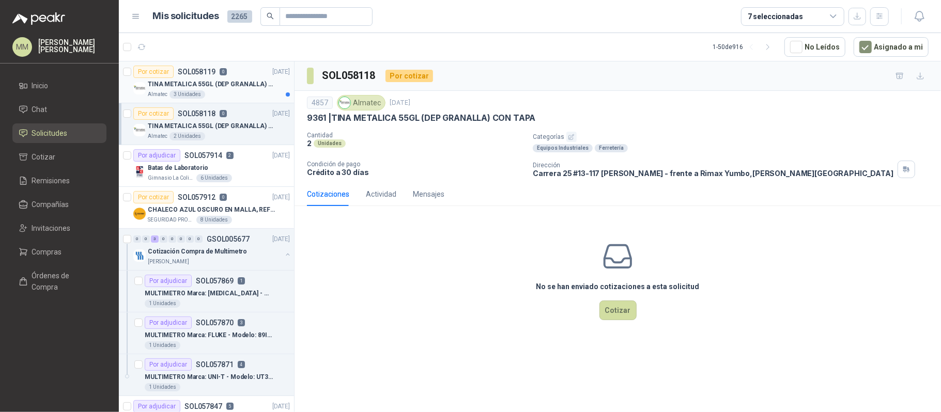
click at [244, 86] on p "TINA METALICA 55GL (DEP GRANALLA) CON TAPA" at bounding box center [212, 85] width 129 height 10
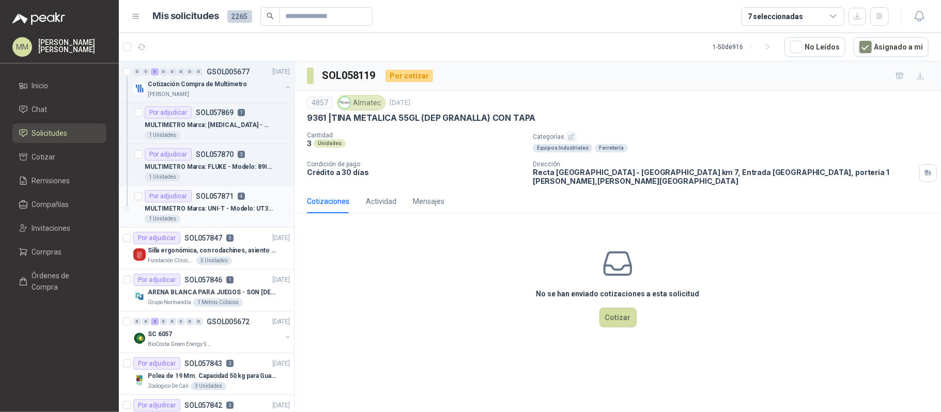
scroll to position [137, 0]
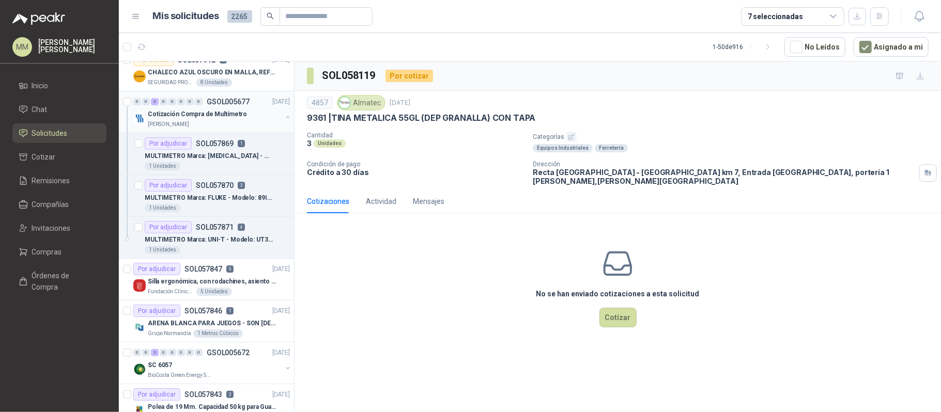
click at [284, 116] on button "button" at bounding box center [288, 117] width 8 height 8
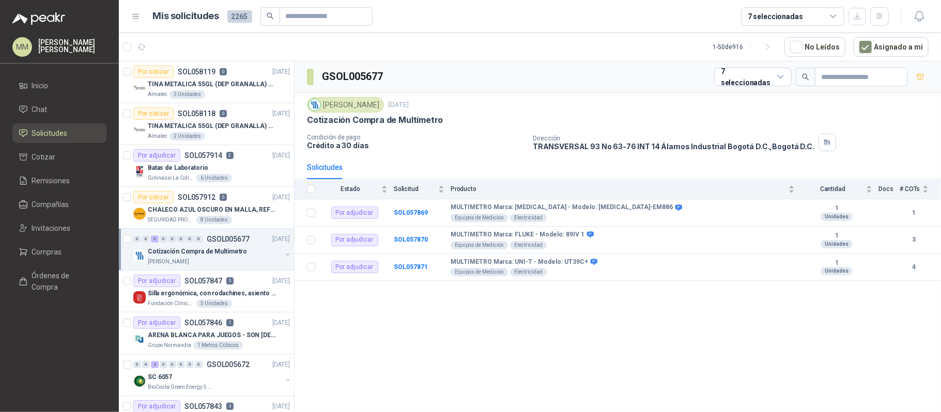
click at [618, 105] on div "Fresenius Kabi 27 sept, 2025" at bounding box center [617, 104] width 621 height 15
click at [211, 85] on p "TINA METALICA 55GL (DEP GRANALLA) CON TAPA" at bounding box center [212, 85] width 129 height 10
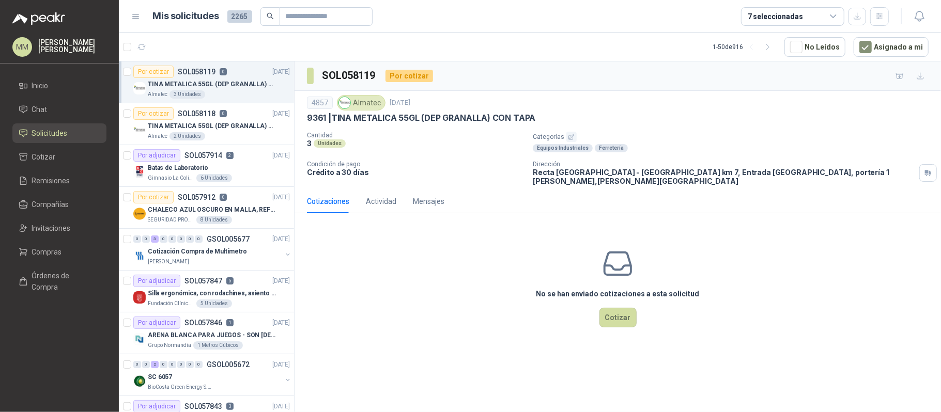
click at [346, 120] on p "9361 | TINA METALICA 55GL (DEP GRANALLA) CON TAPA" at bounding box center [421, 118] width 228 height 11
drag, startPoint x: 346, startPoint y: 120, endPoint x: 511, endPoint y: 120, distance: 165.8
click at [511, 120] on p "9361 | TINA METALICA 55GL (DEP GRANALLA) CON TAPA" at bounding box center [421, 118] width 228 height 11
copy p "TINA METALICA 55GL (DEP GRANALLA) CON TAPA"
click at [219, 121] on p "TINA METALICA 55GL (DEP GRANALLA) CON TAPA" at bounding box center [212, 126] width 129 height 10
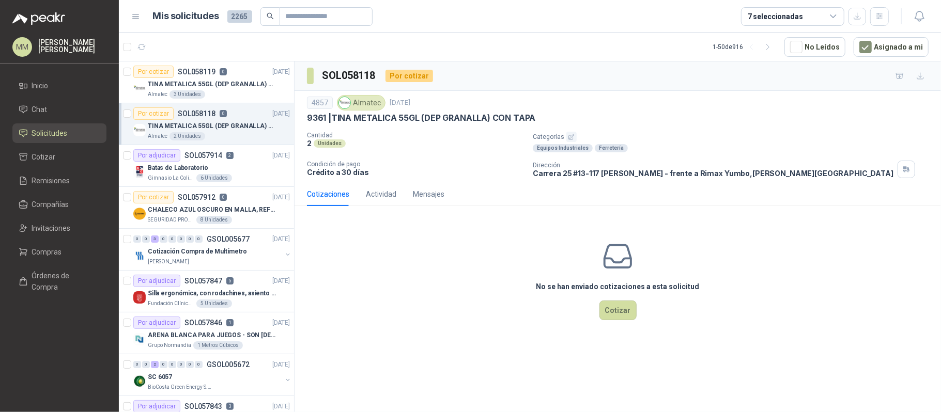
click at [676, 120] on div "9361 | TINA METALICA 55GL (DEP GRANALLA) CON TAPA" at bounding box center [617, 118] width 621 height 11
click at [144, 46] on icon "button" at bounding box center [142, 46] width 8 height 5
click at [284, 254] on button "button" at bounding box center [288, 255] width 8 height 8
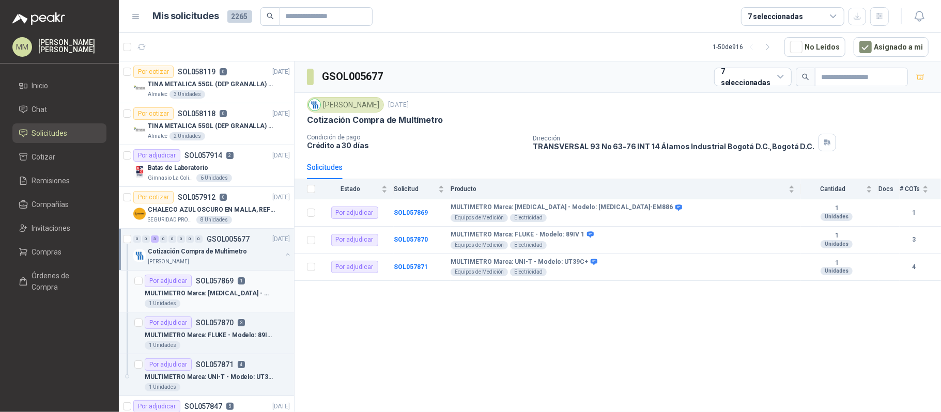
click at [261, 284] on div "Por adjudicar SOL057869 1" at bounding box center [217, 281] width 145 height 12
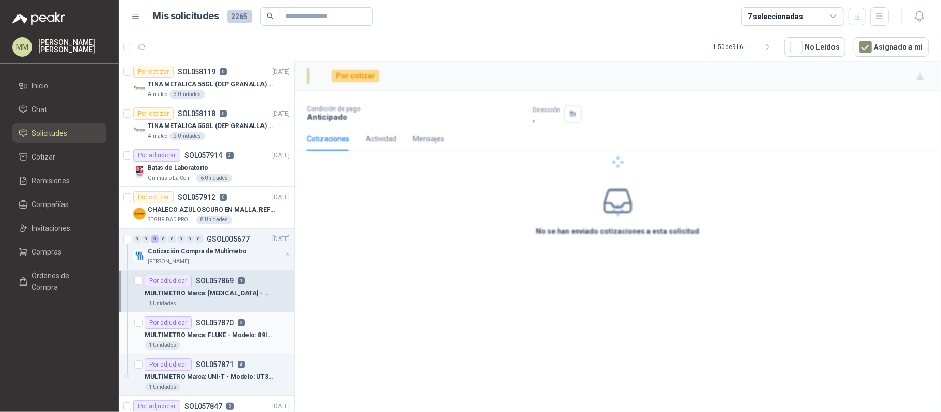
click at [252, 336] on p "MULTIMETRO Marca: FLUKE - Modelo: 89IV 1" at bounding box center [209, 336] width 129 height 10
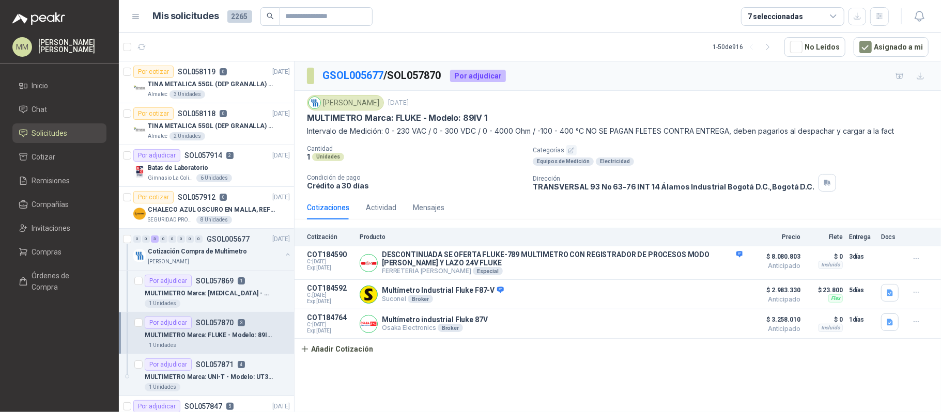
scroll to position [69, 0]
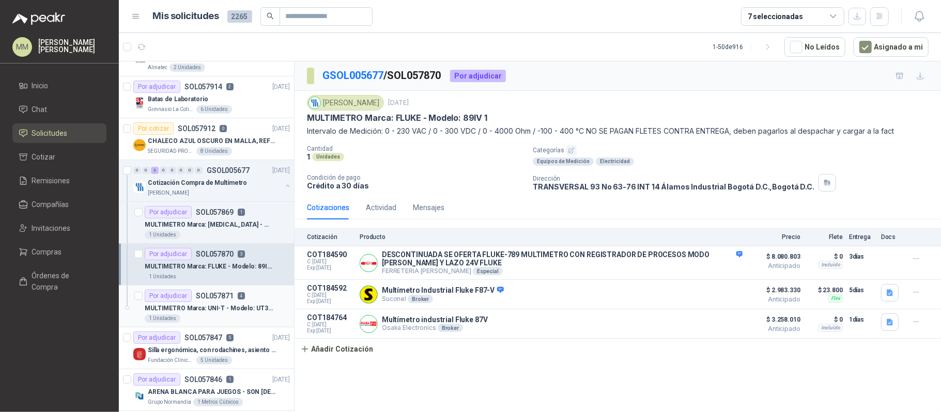
click at [254, 314] on p "MULTIMETRO Marca: UNI-T - Modelo: UT39C+" at bounding box center [209, 309] width 129 height 10
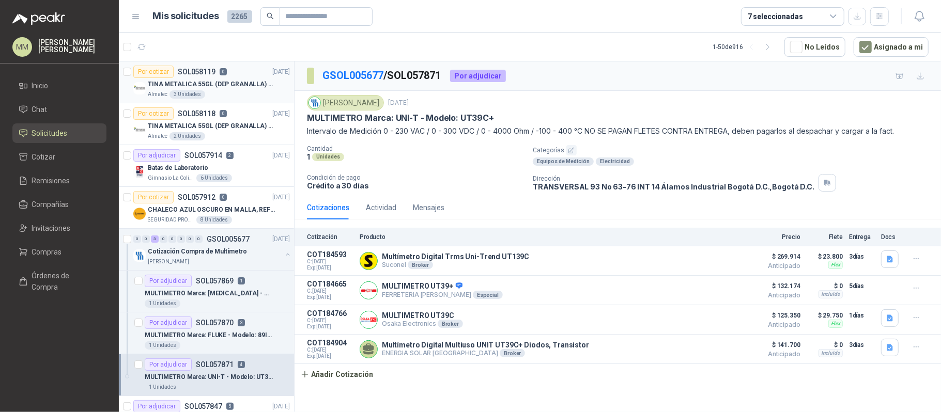
click at [234, 80] on p "TINA METALICA 55GL (DEP GRANALLA) CON TAPA" at bounding box center [212, 85] width 129 height 10
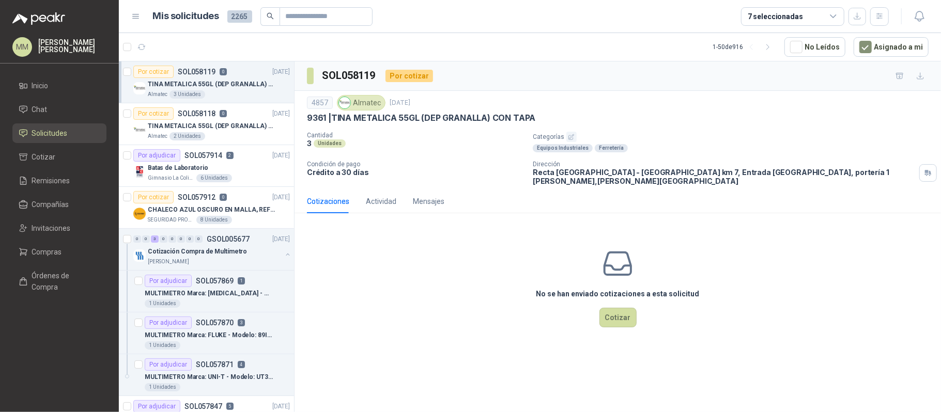
drag, startPoint x: 643, startPoint y: 112, endPoint x: 653, endPoint y: 81, distance: 32.7
click at [643, 112] on div "4857 Almatec 30 sept, 2025 9361 | TINA METALICA 55GL (DEP GRANALLA) CON TAPA" at bounding box center [617, 109] width 621 height 28
click at [234, 106] on article "Por cotizar SOL058118 0 30/09/25 TINA METALICA 55GL (DEP GRANALLA) CON TAPA Alm…" at bounding box center [206, 124] width 175 height 42
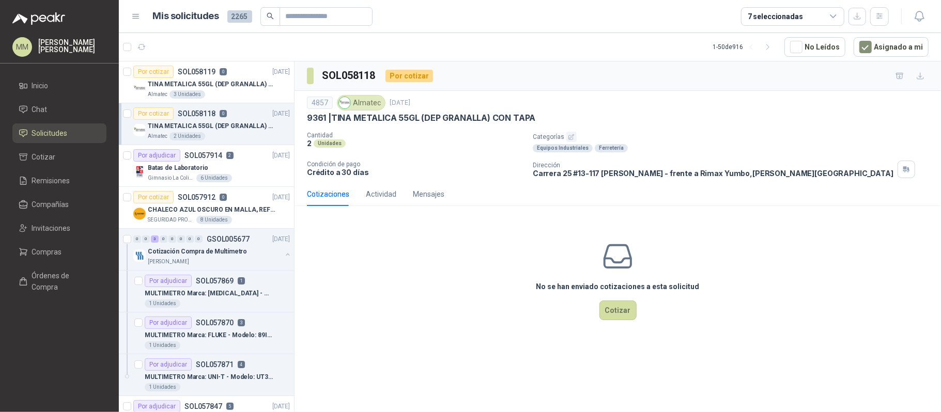
click at [341, 120] on p "9361 | TINA METALICA 55GL (DEP GRANALLA) CON TAPA" at bounding box center [421, 118] width 228 height 11
drag, startPoint x: 341, startPoint y: 120, endPoint x: 529, endPoint y: 118, distance: 187.5
click at [529, 118] on p "9361 | TINA METALICA 55GL (DEP GRANALLA) CON TAPA" at bounding box center [421, 118] width 228 height 11
copy p "TINA METALICA 55GL (DEP GRANALLA) CON TAPA"
click at [654, 158] on div "Cantidad 2 Unidades Categorías Equipos Industriales Ferretería Condición de pag…" at bounding box center [617, 155] width 621 height 46
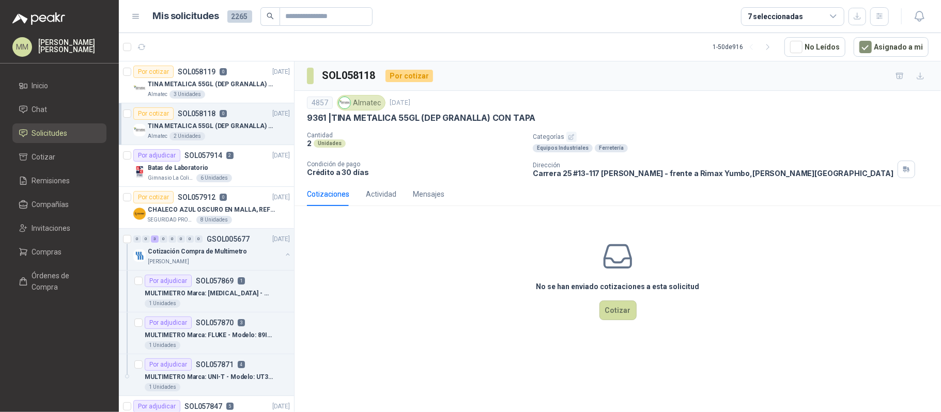
click at [689, 133] on p "Categorías" at bounding box center [735, 137] width 404 height 10
click at [722, 124] on div "4857 Almatec 30 sept, 2025 9361 | TINA METALICA 55GL (DEP GRANALLA) CON TAPA Ca…" at bounding box center [617, 136] width 621 height 83
drag, startPoint x: 680, startPoint y: 149, endPoint x: 699, endPoint y: 88, distance: 63.9
click at [680, 149] on div "Equipos Industriales Ferretería" at bounding box center [735, 148] width 404 height 8
click at [149, 48] on button "button" at bounding box center [141, 47] width 17 height 17
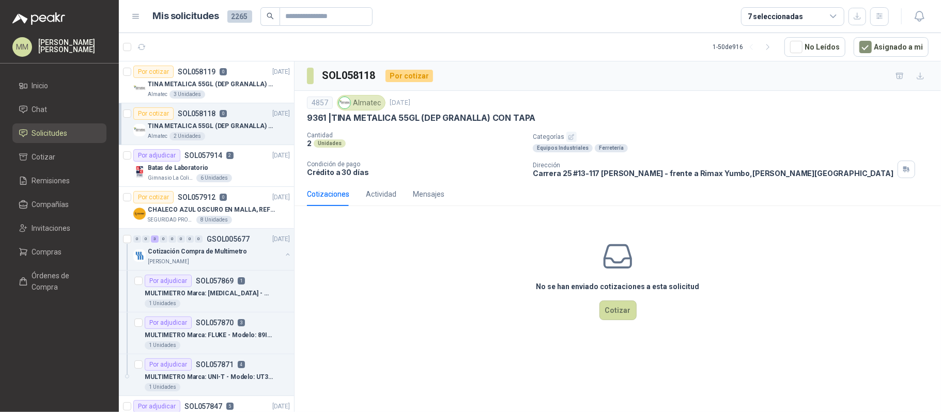
click at [634, 114] on div "9361 | TINA METALICA 55GL (DEP GRANALLA) CON TAPA" at bounding box center [617, 118] width 621 height 11
drag, startPoint x: 753, startPoint y: 116, endPoint x: 730, endPoint y: 123, distance: 23.7
click at [753, 116] on div "9361 | TINA METALICA 55GL (DEP GRANALLA) CON TAPA" at bounding box center [617, 118] width 621 height 11
click at [145, 44] on icon "button" at bounding box center [141, 47] width 9 height 9
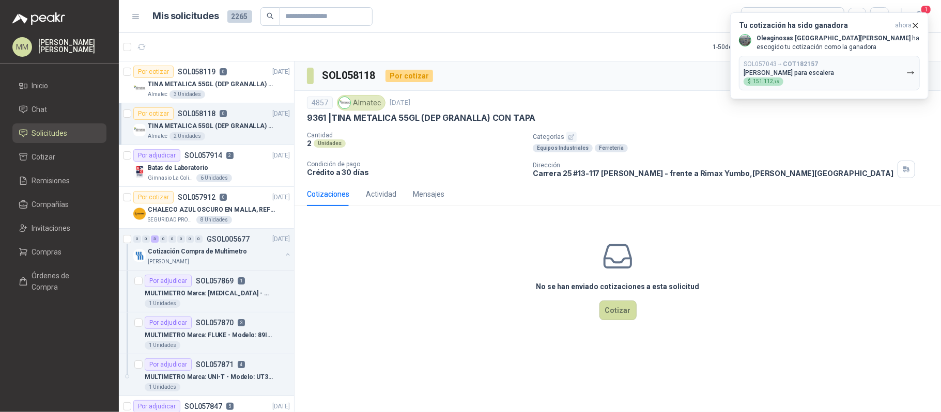
click at [226, 119] on div "Por cotizar SOL058118 0 30/09/25" at bounding box center [211, 113] width 157 height 12
click at [624, 178] on p "Carrera 25 #13-117 Cencar Yumbo - frente a Rimax Yumbo , Valle del Cauca" at bounding box center [713, 173] width 361 height 9
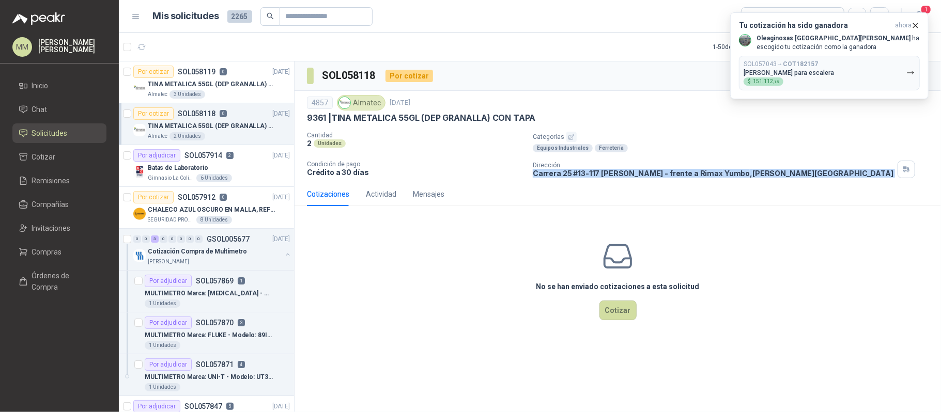
click at [624, 178] on p "Carrera 25 #13-117 Cencar Yumbo - frente a Rimax Yumbo , Valle del Cauca" at bounding box center [713, 173] width 361 height 9
copy div "Carrera 25 #13-117 Cencar Yumbo - frente a Rimax Yumbo , Valle del Cauca"
click at [272, 73] on p "30/09/25" at bounding box center [281, 72] width 18 height 10
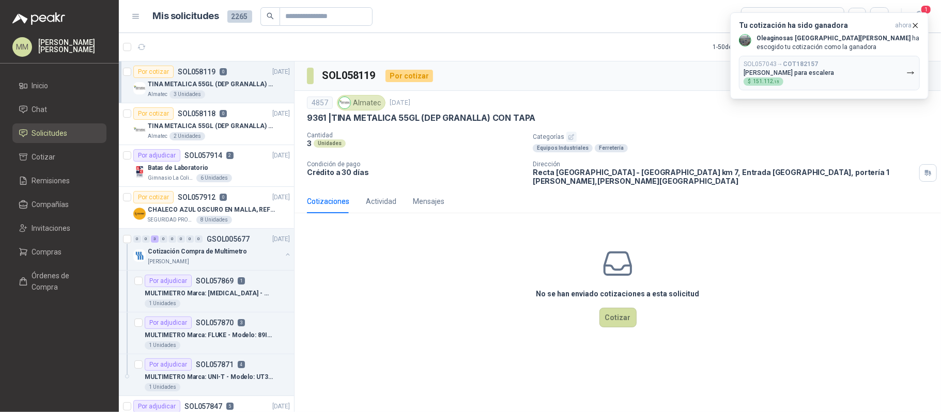
click at [587, 178] on p "Recta Palmira - Cali km 7, Entrada Estadio Palmaseca, portería 1 Palmira , Vall…" at bounding box center [724, 177] width 382 height 18
copy div "Recta Palmira - Cali km 7, Entrada Estadio Palmaseca, portería 1 Palmira , Vall…"
click at [709, 147] on div "Equipos Industriales Ferretería" at bounding box center [735, 148] width 404 height 8
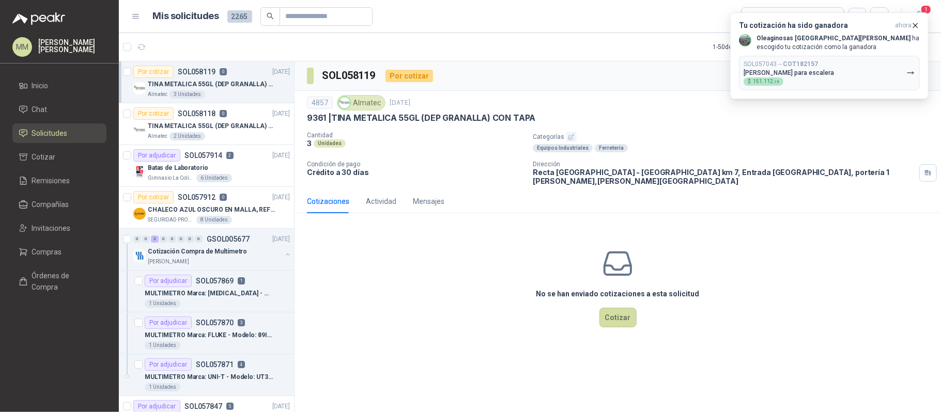
click at [639, 147] on div "Equipos Industriales Ferretería" at bounding box center [735, 148] width 404 height 8
click at [800, 77] on div "SOL057043 → COT182157 zapata para escalera $ 151.112 ,15" at bounding box center [788, 72] width 90 height 25
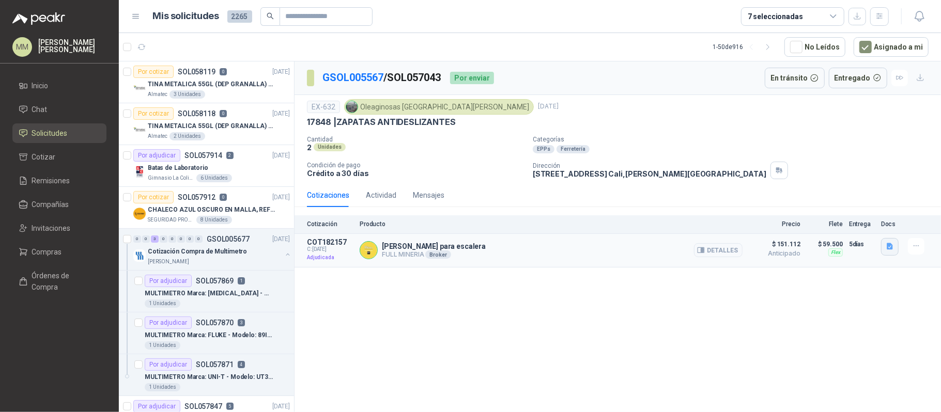
click at [891, 248] on icon "button" at bounding box center [889, 246] width 6 height 7
click at [746, 222] on button "Imagen de WhatsApp 2025-09-24 a las 09.57.47_db5cf2aa.jpg" at bounding box center [806, 226] width 169 height 11
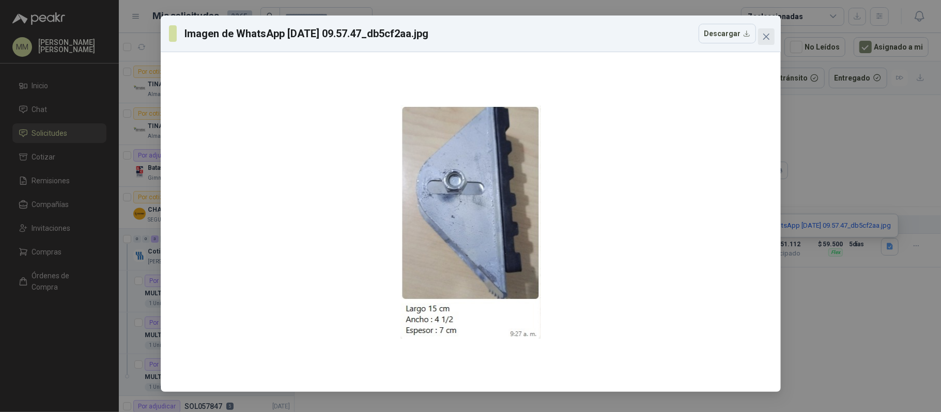
click at [770, 36] on span "Close" at bounding box center [766, 37] width 17 height 8
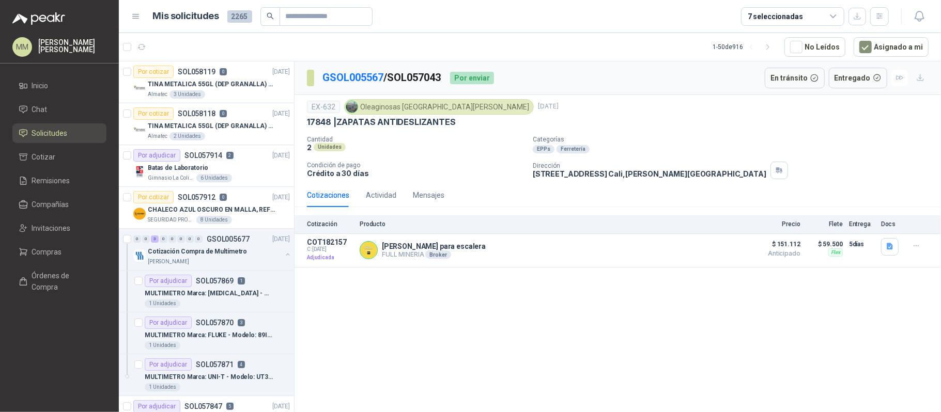
click at [713, 135] on div "EX-632 Oleaginosas San Fernando 23 sept, 2025 17848 | ZAPATAS ANTIDESLIZANTES C…" at bounding box center [617, 139] width 621 height 80
click at [284, 256] on button "button" at bounding box center [288, 255] width 8 height 8
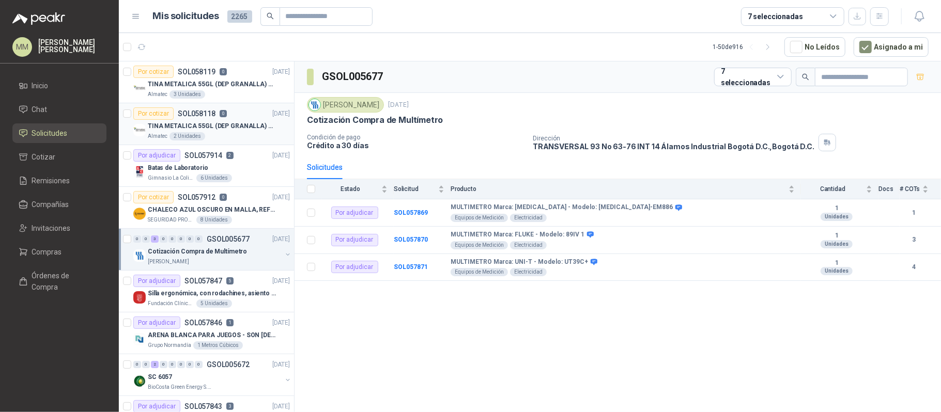
click at [245, 122] on p "TINA METALICA 55GL (DEP GRANALLA) CON TAPA" at bounding box center [212, 126] width 129 height 10
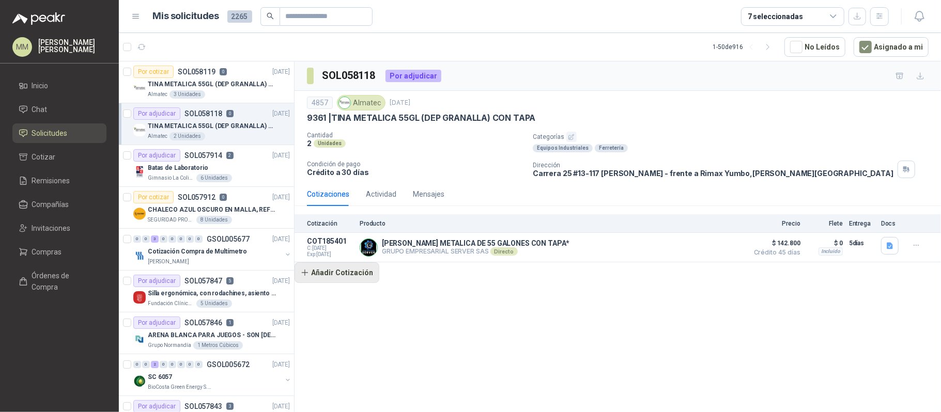
click at [329, 279] on button "Añadir Cotización" at bounding box center [336, 272] width 85 height 21
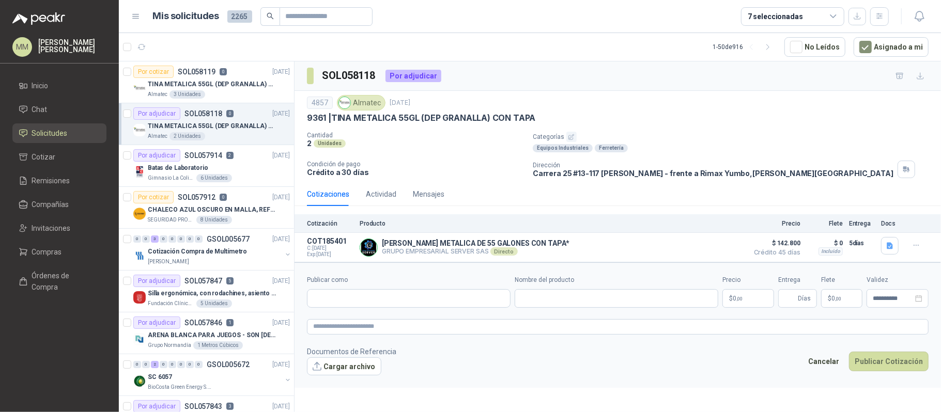
click at [381, 308] on div "Publicar como" at bounding box center [409, 291] width 204 height 33
click at [375, 298] on input "Publicar como" at bounding box center [408, 299] width 203 height 18
type input "*****"
click at [360, 325] on p "APROENVASES" at bounding box center [373, 323] width 84 height 6
type input "**********"
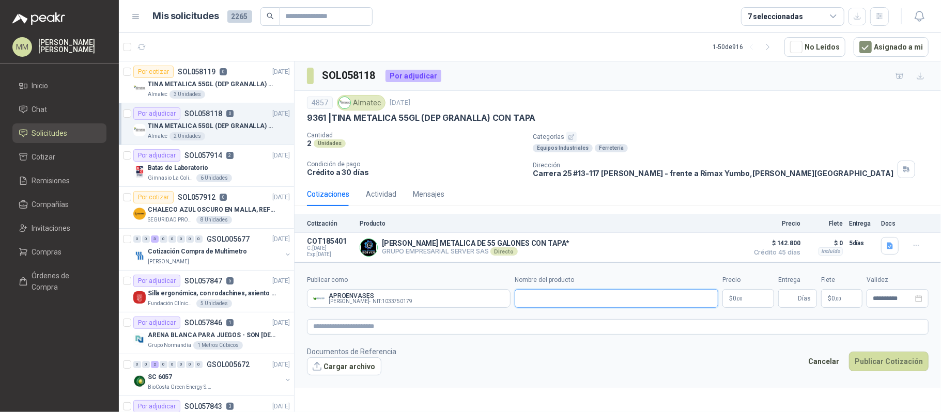
click at [594, 308] on input "Nombre del producto" at bounding box center [617, 298] width 204 height 19
paste input "**********"
type input "**********"
click at [748, 300] on p "$ 0 ,00" at bounding box center [748, 298] width 52 height 19
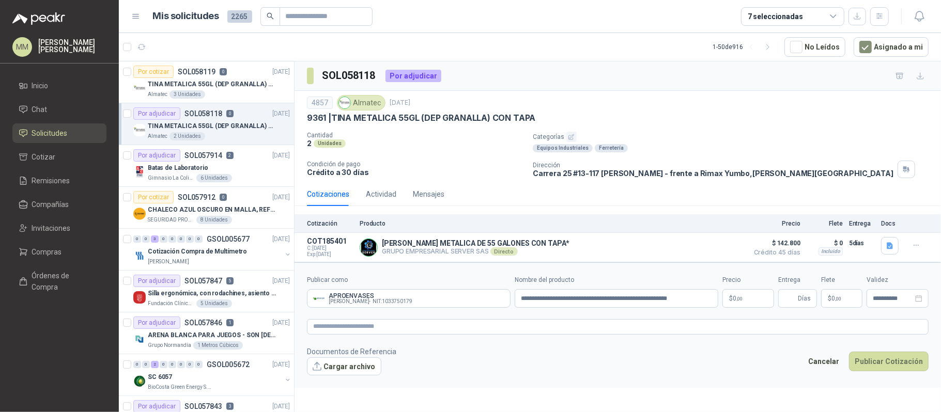
scroll to position [0, 0]
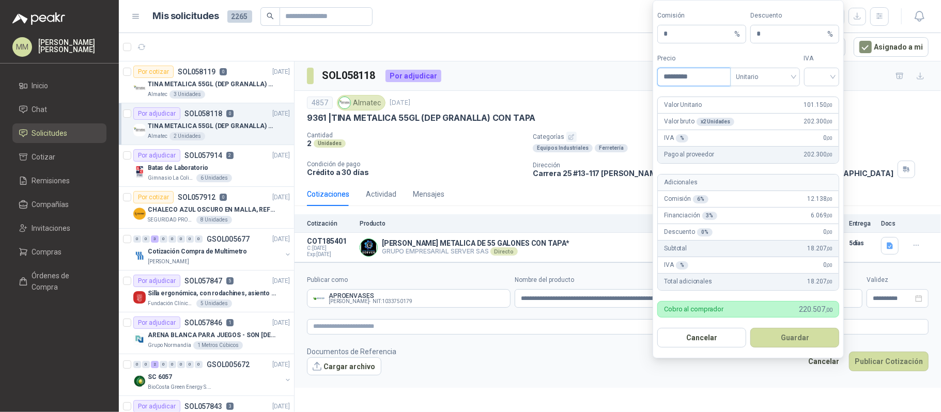
click at [686, 77] on input "*********" at bounding box center [694, 77] width 72 height 18
type input "********"
click at [824, 75] on input "search" at bounding box center [821, 75] width 23 height 15
click at [825, 92] on div "19%" at bounding box center [821, 96] width 19 height 11
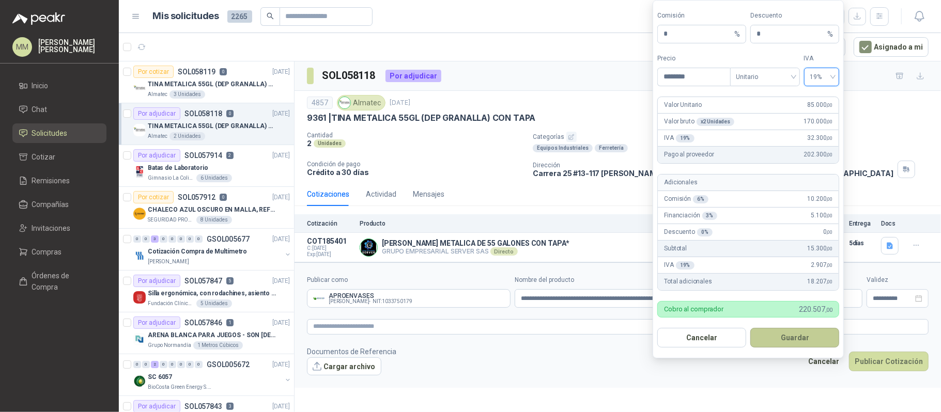
click at [817, 339] on button "Guardar" at bounding box center [794, 338] width 89 height 20
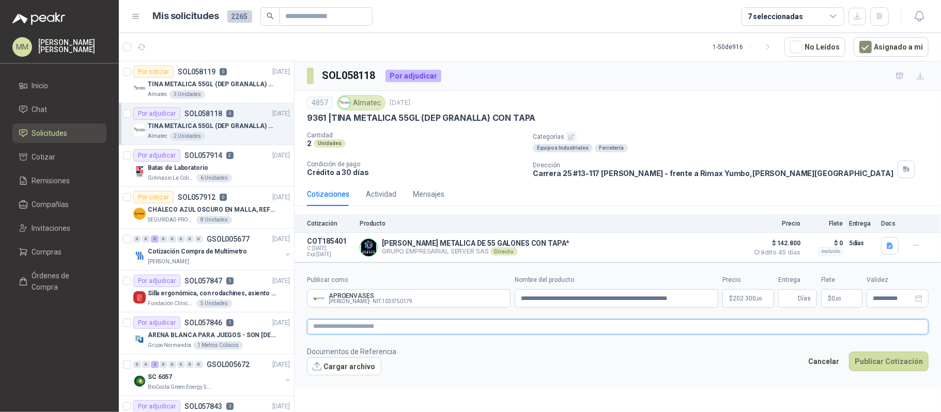
click at [436, 335] on textarea at bounding box center [617, 326] width 621 height 15
paste textarea "**********"
type textarea "**********"
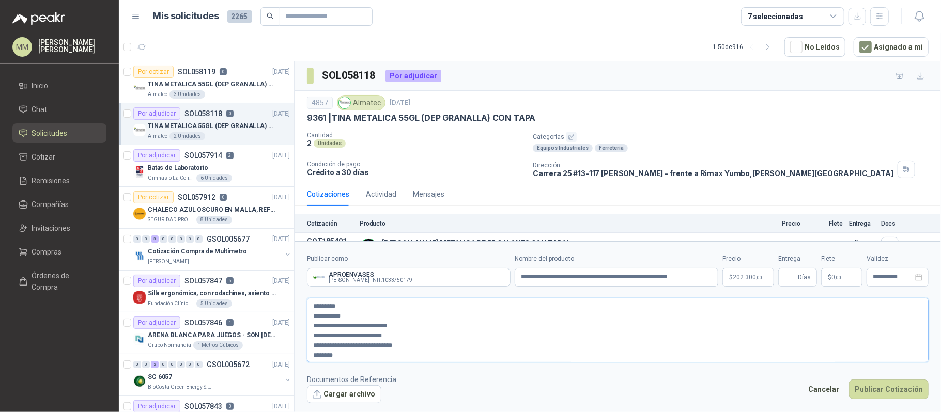
type textarea "**********"
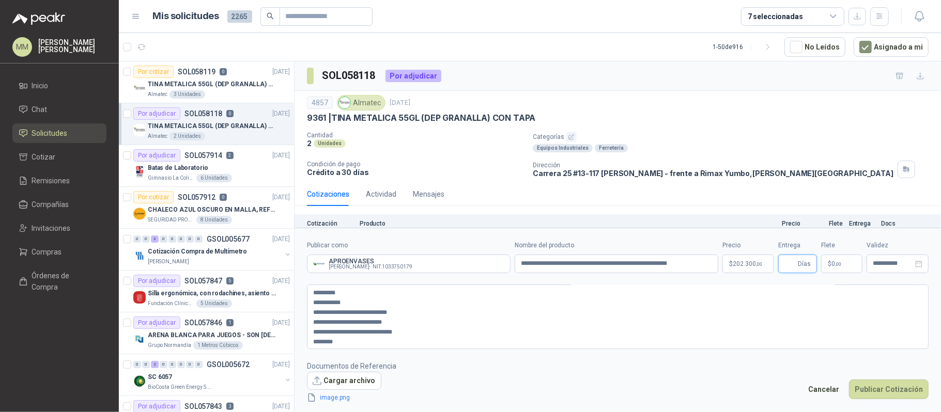
click at [796, 263] on input "Entrega" at bounding box center [789, 264] width 11 height 18
type input "*"
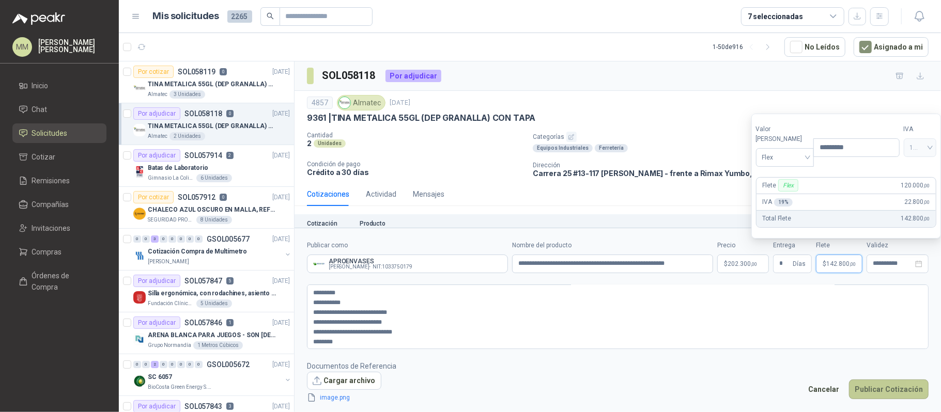
type input "*********"
click at [891, 388] on button "Publicar Cotización" at bounding box center [889, 390] width 80 height 20
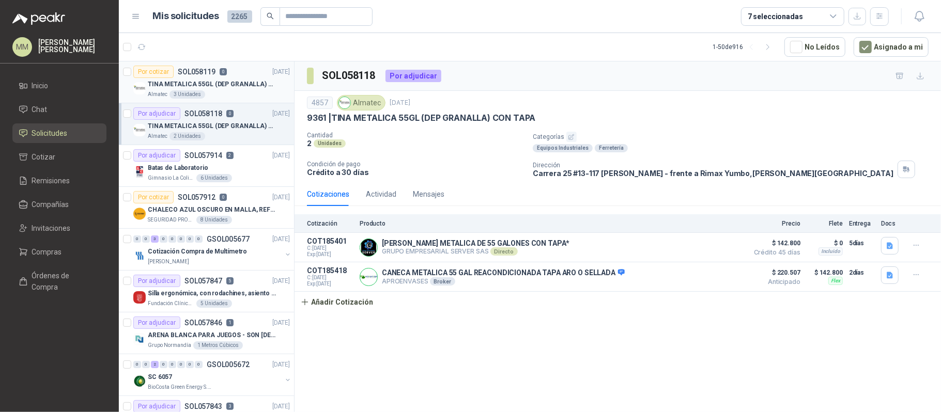
click at [213, 83] on p "TINA METALICA 55GL (DEP GRANALLA) CON TAPA" at bounding box center [212, 85] width 129 height 10
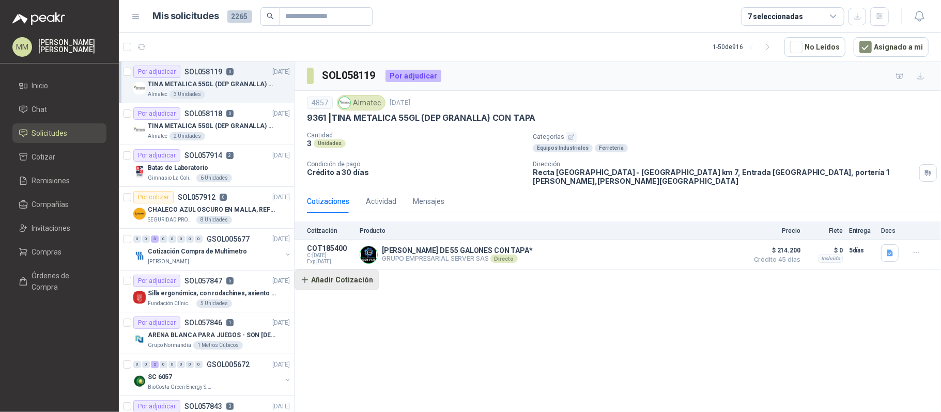
click at [355, 278] on button "Añadir Cotización" at bounding box center [336, 280] width 85 height 21
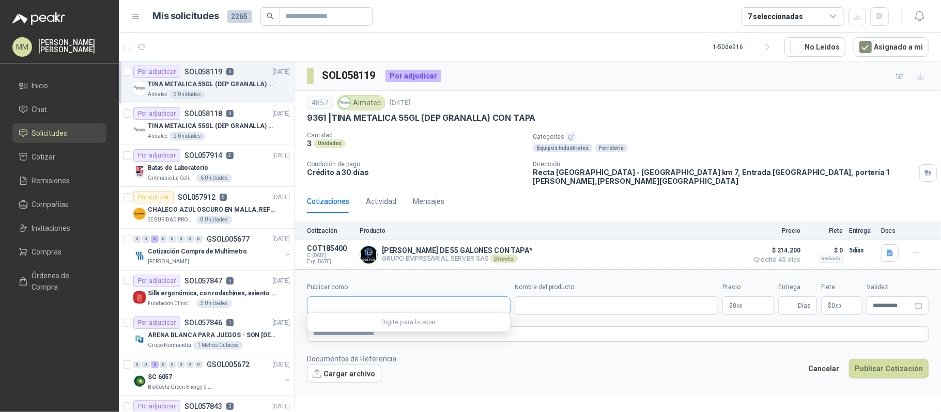
click at [387, 302] on input "Publicar como" at bounding box center [408, 306] width 203 height 18
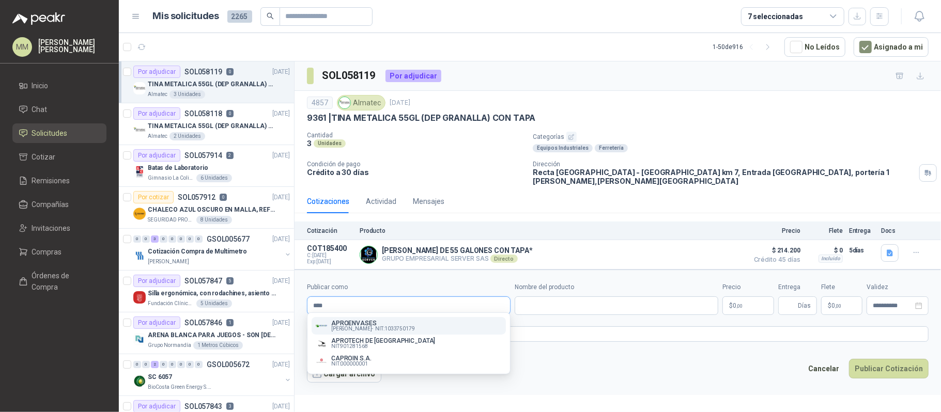
type input "****"
click at [378, 321] on p "APROENVASES" at bounding box center [373, 323] width 84 height 6
type input "**********"
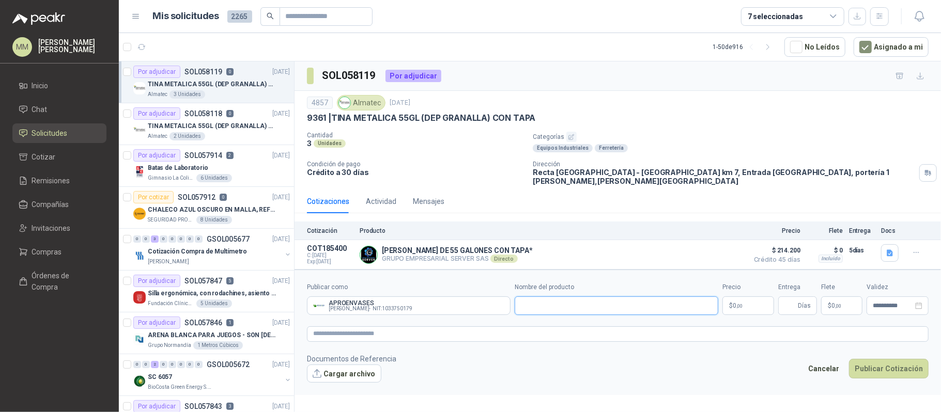
click at [573, 297] on input "Nombre del producto" at bounding box center [617, 306] width 204 height 19
paste input "**********"
type input "**********"
click at [553, 327] on textarea at bounding box center [617, 333] width 621 height 15
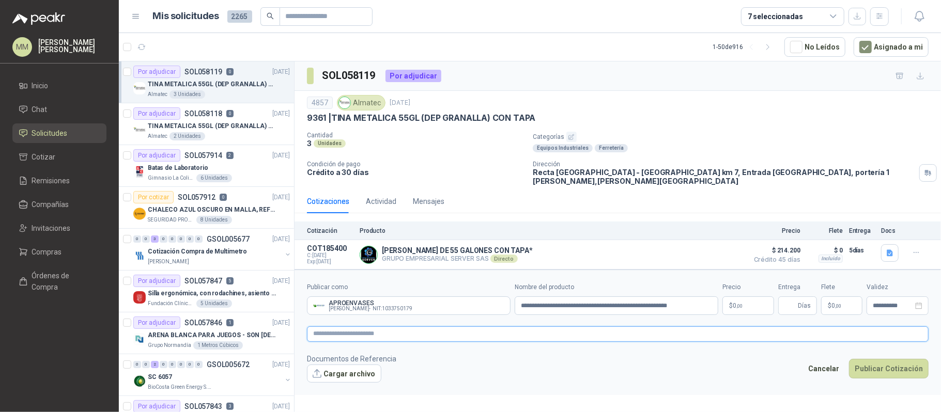
scroll to position [0, 0]
paste textarea "**********"
type textarea "**********"
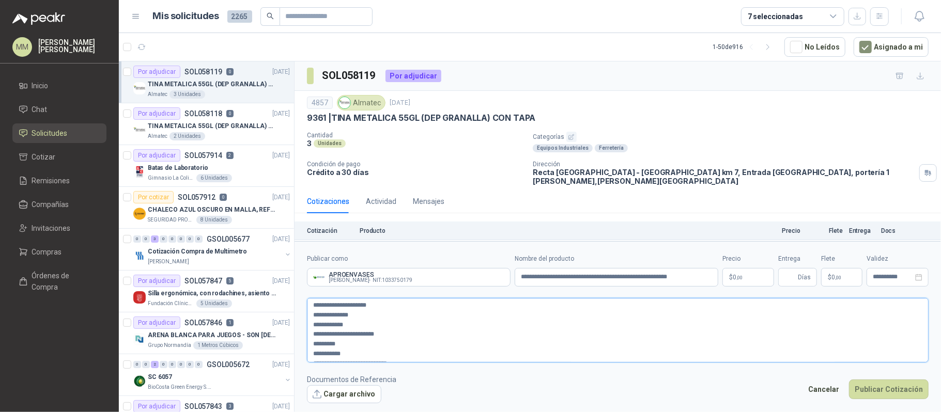
scroll to position [44, 0]
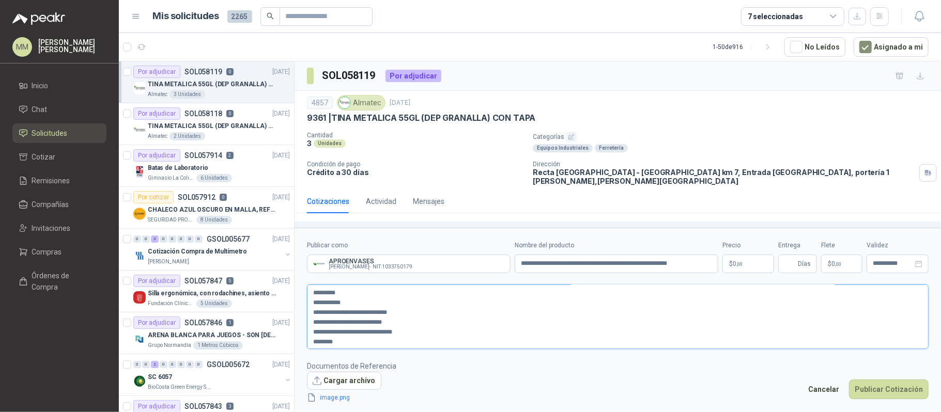
type textarea "**********"
click at [748, 266] on body "MM Mauricio Martinez Inicio Chat Solicitudes Cotizar Remisiones Compañías Invit…" at bounding box center [470, 206] width 941 height 412
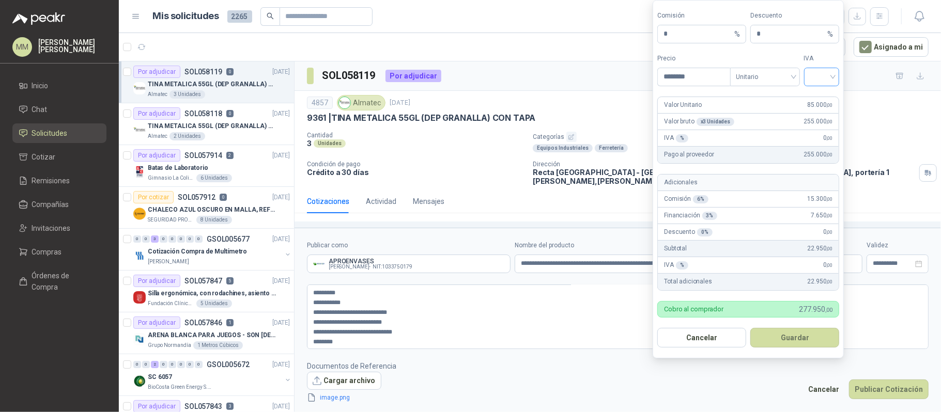
type input "********"
click at [827, 79] on input "search" at bounding box center [821, 75] width 23 height 15
click at [828, 91] on div "19%" at bounding box center [821, 96] width 19 height 11
click at [797, 338] on button "Guardar" at bounding box center [794, 338] width 89 height 20
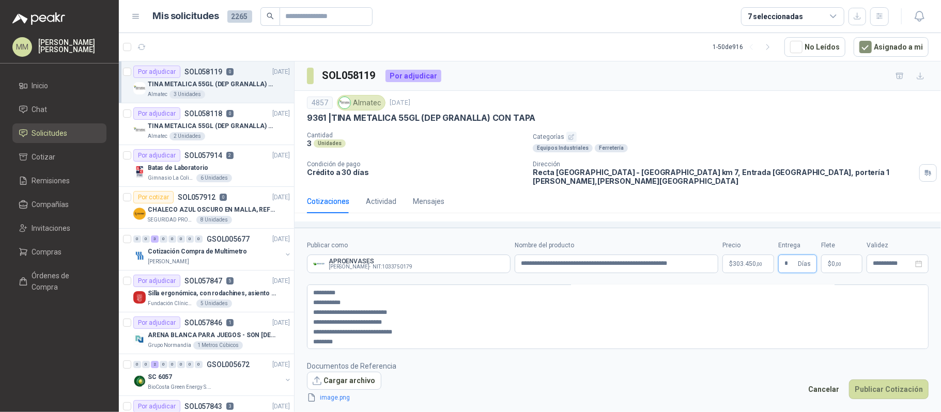
type input "*"
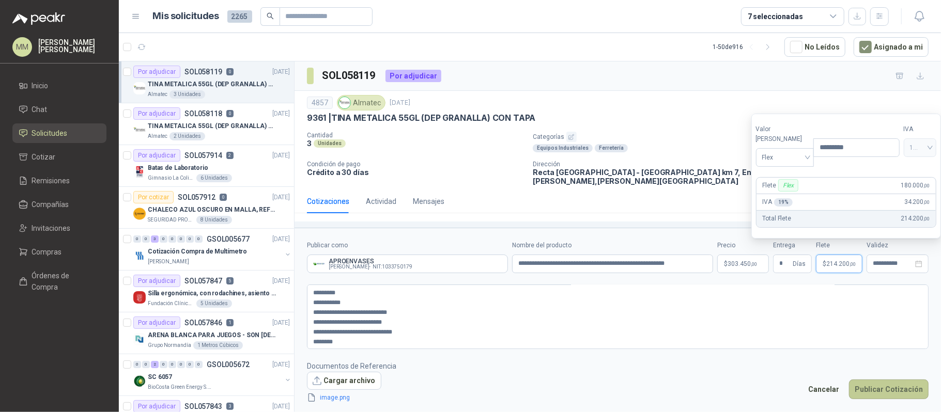
type input "*********"
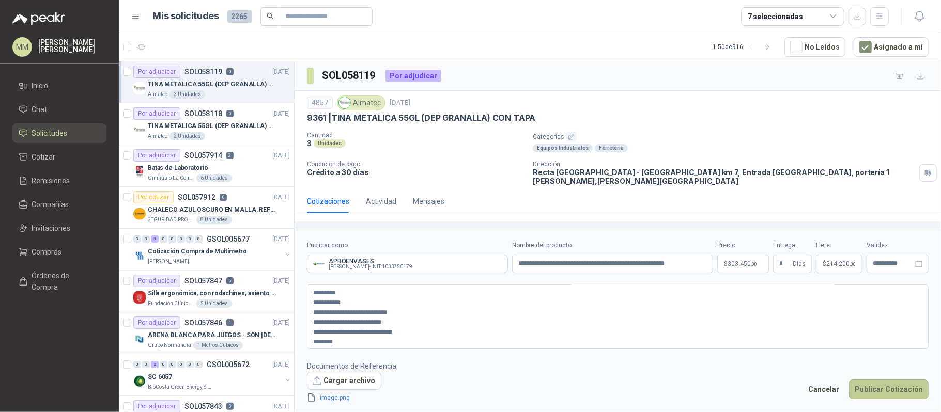
click at [885, 391] on button "Publicar Cotización" at bounding box center [889, 390] width 80 height 20
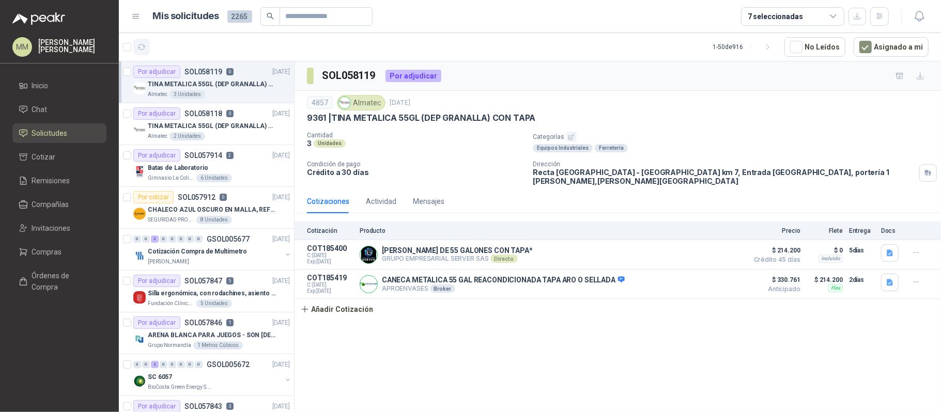
click at [141, 43] on icon "button" at bounding box center [141, 47] width 9 height 9
click at [509, 159] on div "Cantidad 3 Unidades Categorías Equipos Industriales Ferretería Condición de pag…" at bounding box center [617, 159] width 621 height 54
click at [666, 104] on div "4857 Almatec 30 sept, 2025" at bounding box center [617, 102] width 621 height 15
click at [147, 52] on button "button" at bounding box center [141, 47] width 17 height 17
click at [696, 103] on div "4857 Almatec 30 sept, 2025" at bounding box center [617, 102] width 621 height 15
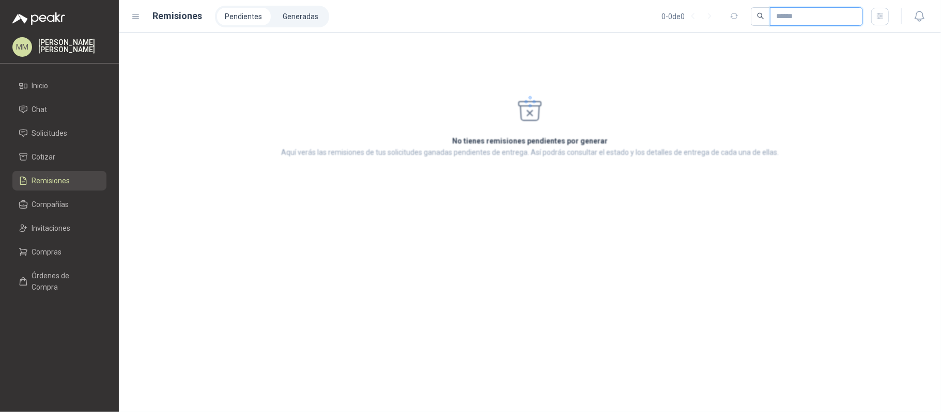
click at [798, 11] on input "text" at bounding box center [812, 17] width 72 height 18
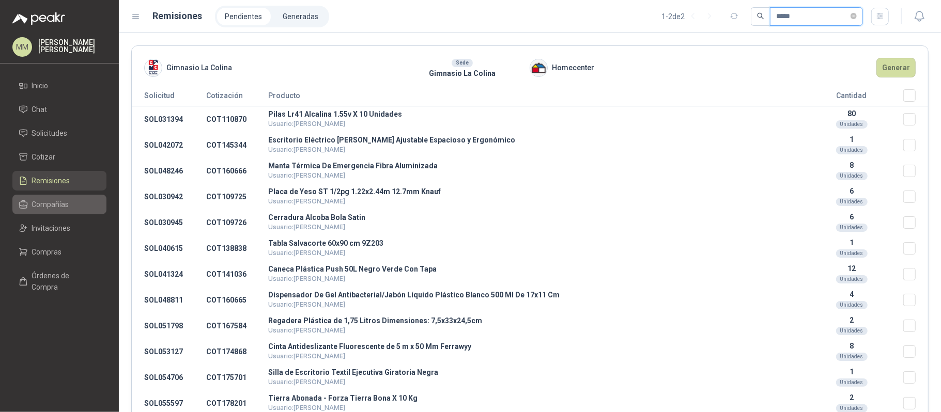
type input "*****"
drag, startPoint x: 50, startPoint y: 207, endPoint x: 75, endPoint y: 208, distance: 25.3
click at [50, 208] on span "Compañías" at bounding box center [50, 204] width 37 height 11
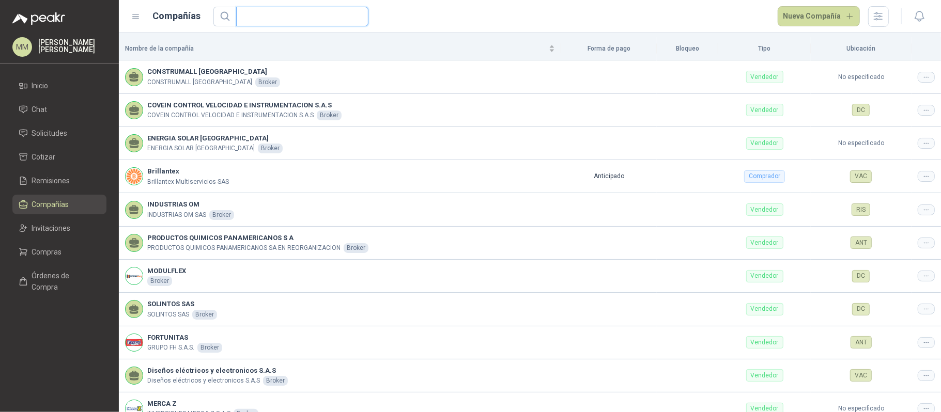
click at [295, 17] on input "text" at bounding box center [298, 16] width 112 height 19
type input "*******"
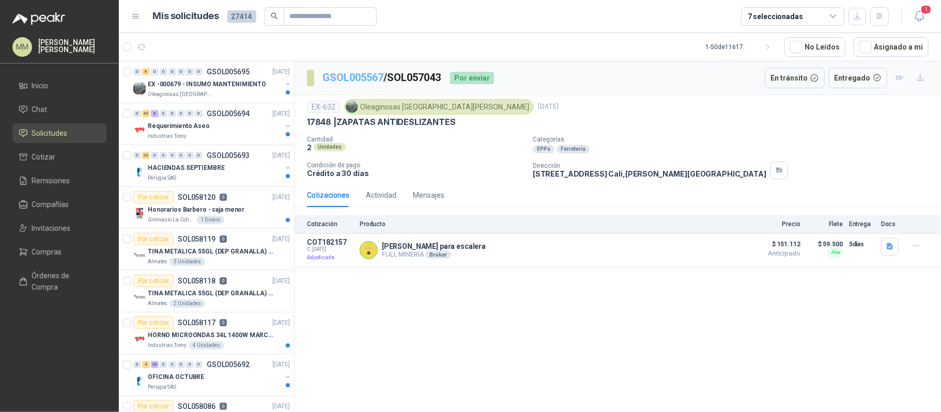
click at [352, 75] on link "GSOL005567" at bounding box center [352, 77] width 61 height 12
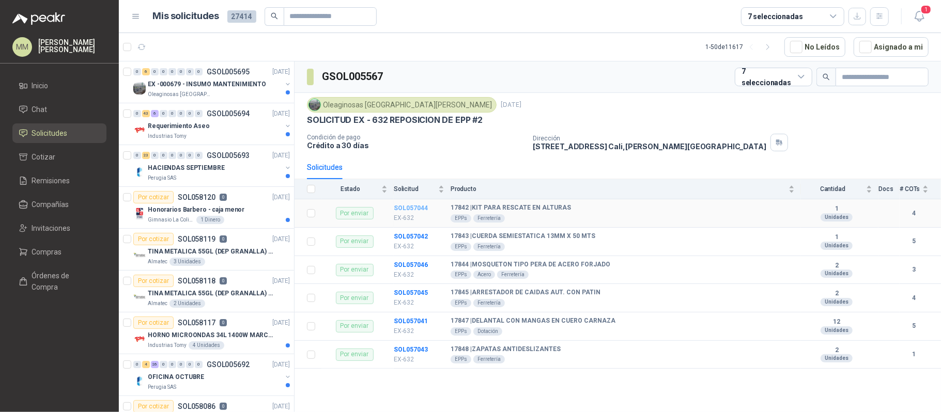
click at [415, 209] on b "SOL057044" at bounding box center [411, 208] width 34 height 7
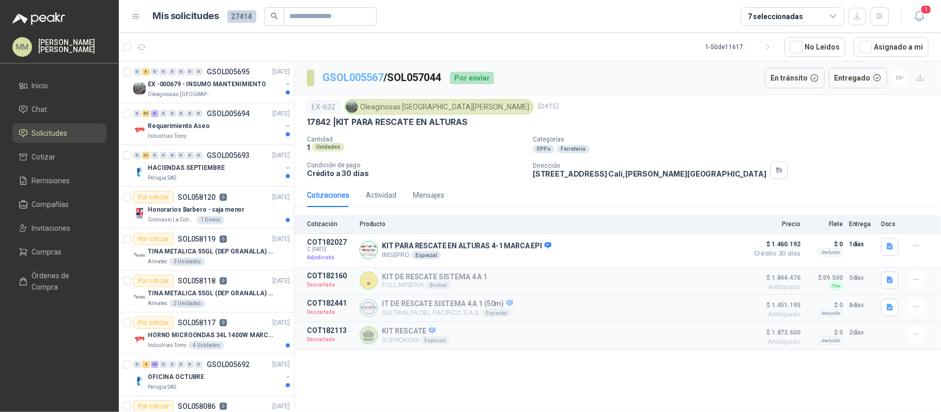
click at [356, 76] on link "GSOL005567" at bounding box center [352, 77] width 61 height 12
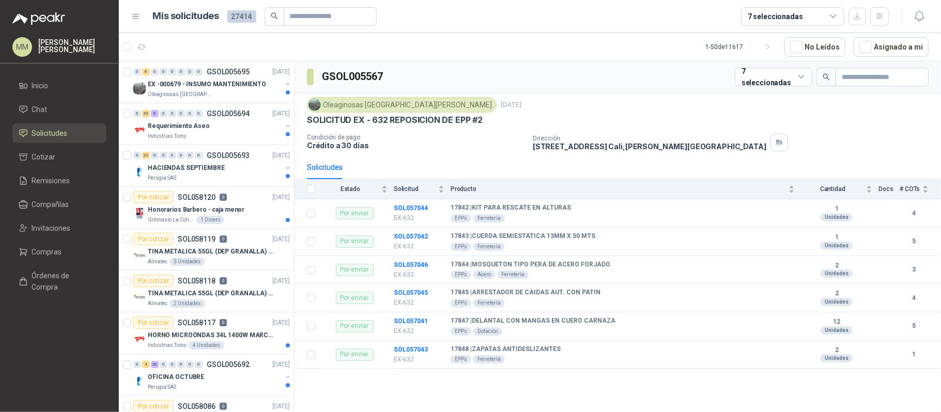
click at [914, 25] on header "Mis solicitudes 27414 7 seleccionadas" at bounding box center [530, 16] width 822 height 33
click at [917, 19] on icon "button" at bounding box center [918, 16] width 9 height 10
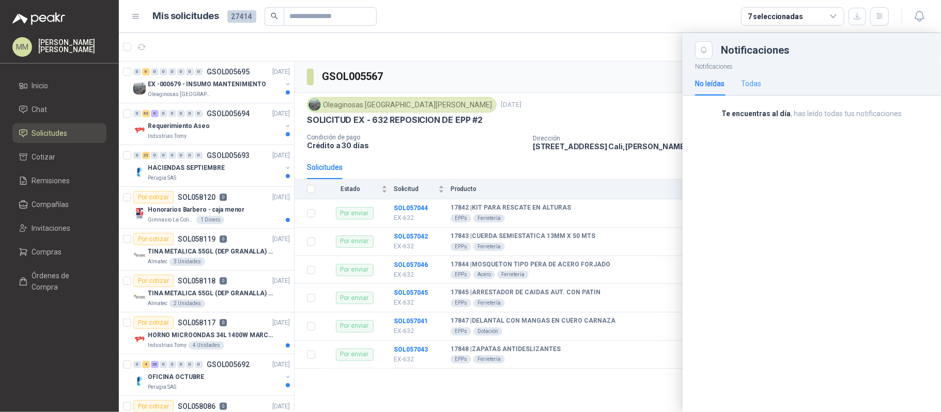
click at [758, 91] on div "Todas" at bounding box center [751, 84] width 20 height 24
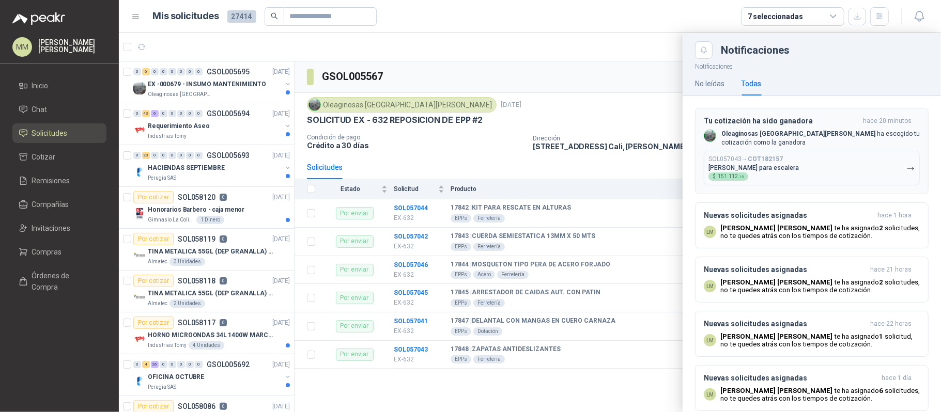
click at [770, 173] on div "SOL057043 → COT182157 [PERSON_NAME] para escalera $ 151.112 ,15" at bounding box center [753, 167] width 90 height 25
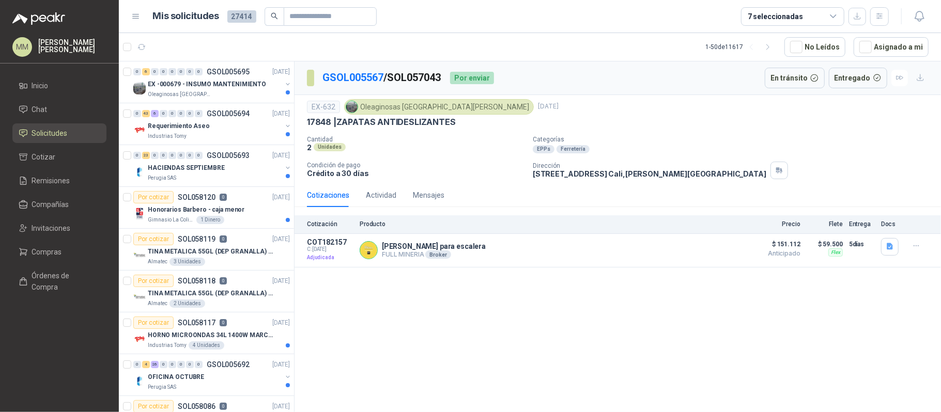
click at [733, 153] on div "[PERSON_NAME] Ferretería" at bounding box center [735, 149] width 404 height 8
click at [689, 128] on div "17848 | ZAPATAS ANTIDESLIZANTES" at bounding box center [617, 122] width 621 height 11
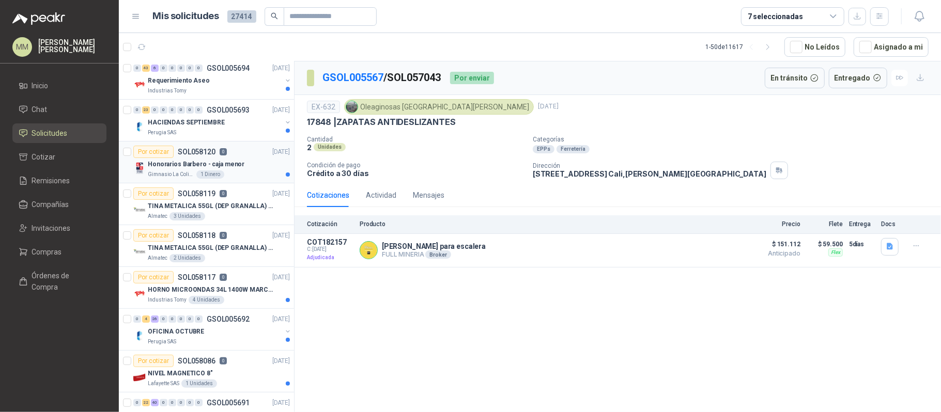
scroll to position [69, 0]
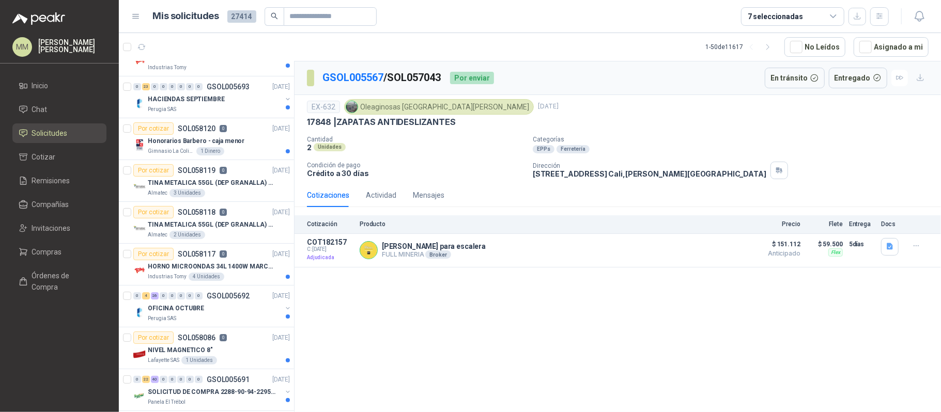
drag, startPoint x: 876, startPoint y: 44, endPoint x: 802, endPoint y: 63, distance: 76.7
click at [876, 44] on button "Asignado a mi" at bounding box center [890, 47] width 75 height 20
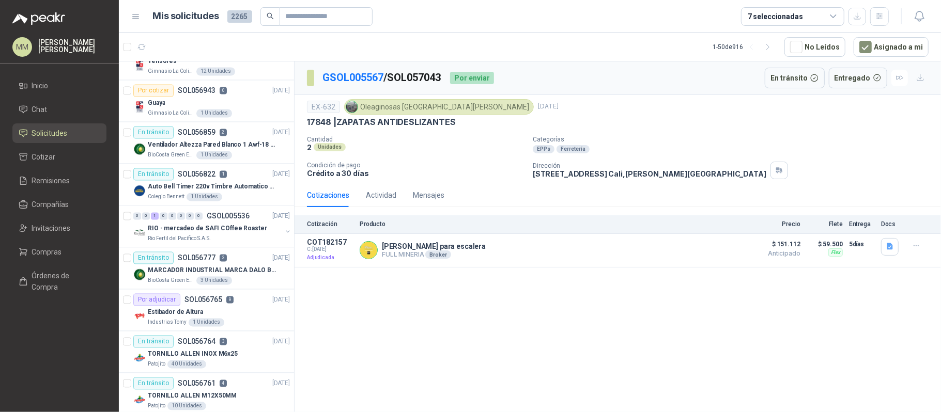
scroll to position [1446, 0]
click at [242, 149] on p "Ventilador Altezza Pared Blanco 1 Awf-18 Pro Balinera" at bounding box center [212, 144] width 129 height 10
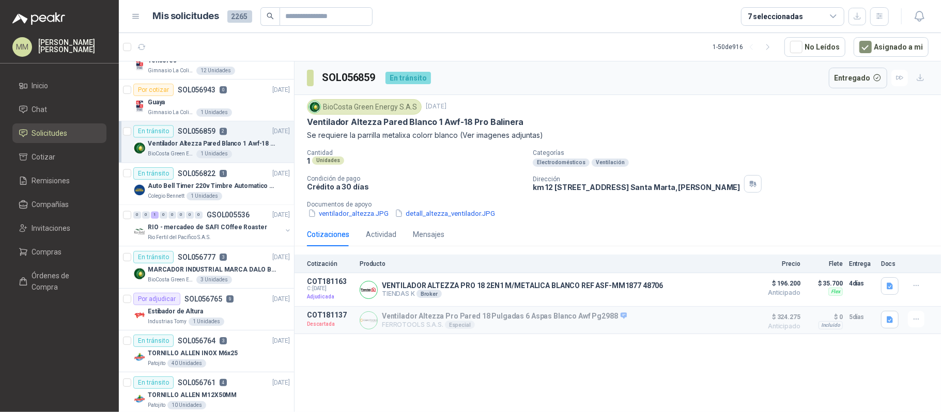
click at [364, 73] on h3 "SOL056859" at bounding box center [349, 78] width 55 height 16
copy h3 "SOL056859"
drag, startPoint x: 444, startPoint y: 58, endPoint x: 408, endPoint y: 67, distance: 37.6
click at [444, 58] on article "1 - 50 de 916 No Leídos Asignado a mi" at bounding box center [530, 47] width 822 height 28
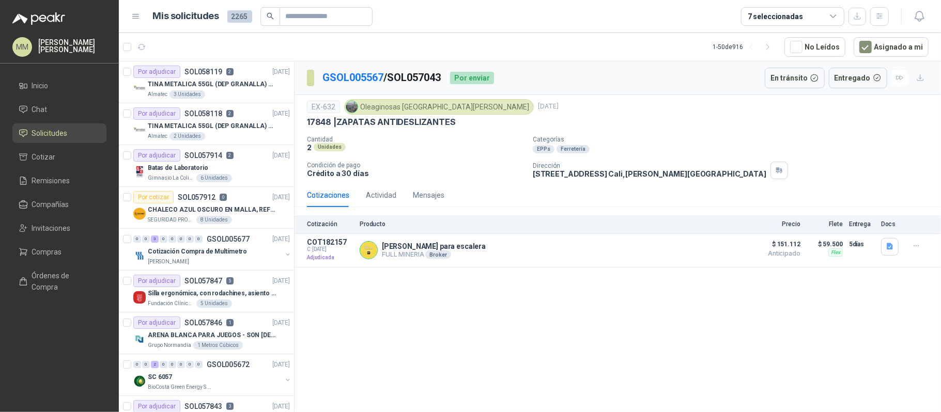
click at [424, 82] on p "GSOL005567 / SOL057043" at bounding box center [381, 78] width 119 height 16
copy p "SOL057043"
click at [432, 249] on p "[PERSON_NAME] para escalera" at bounding box center [434, 246] width 104 height 8
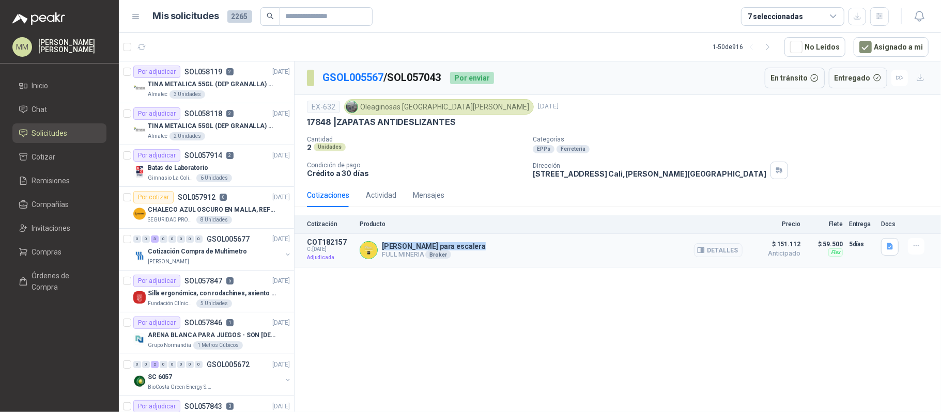
click at [432, 249] on p "[PERSON_NAME] para escalera" at bounding box center [434, 246] width 104 height 8
copy p "[PERSON_NAME] para escalera"
click at [490, 178] on p "Crédito a 30 días" at bounding box center [415, 173] width 217 height 9
click at [647, 178] on p "[STREET_ADDRESS][PERSON_NAME]" at bounding box center [649, 173] width 233 height 9
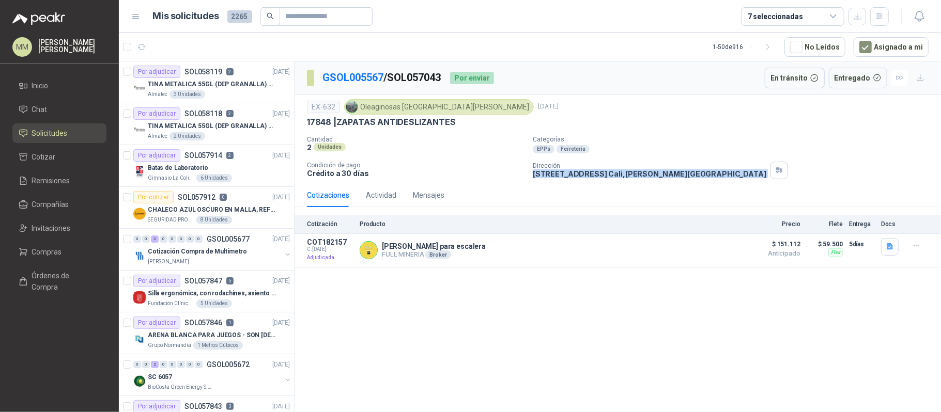
click at [647, 178] on p "[STREET_ADDRESS][PERSON_NAME]" at bounding box center [649, 173] width 233 height 9
copy div "[STREET_ADDRESS][PERSON_NAME]"
click at [401, 108] on div "Oleaginosas [GEOGRAPHIC_DATA][PERSON_NAME]" at bounding box center [439, 106] width 190 height 15
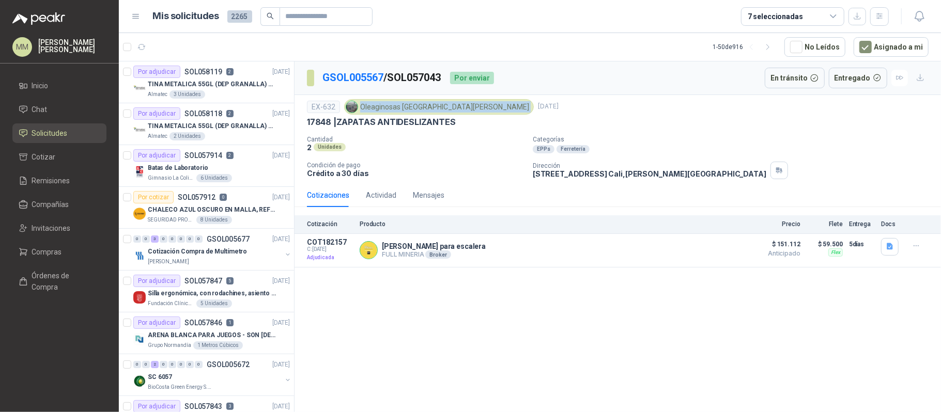
click at [401, 108] on div "Oleaginosas [GEOGRAPHIC_DATA][PERSON_NAME]" at bounding box center [439, 106] width 190 height 15
copy div "Oleaginosas [GEOGRAPHIC_DATA][PERSON_NAME]"
click at [770, 175] on button "button" at bounding box center [779, 171] width 18 height 18
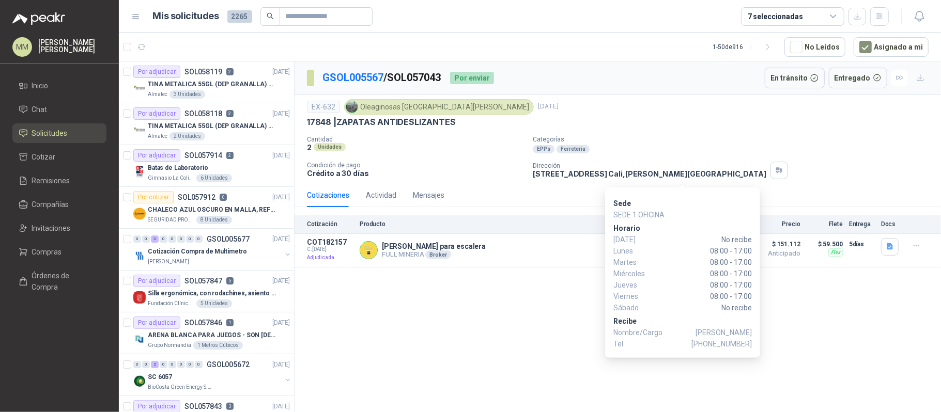
click at [730, 347] on span "[PHONE_NUMBER]" at bounding box center [721, 343] width 60 height 11
copy span "3174412978"
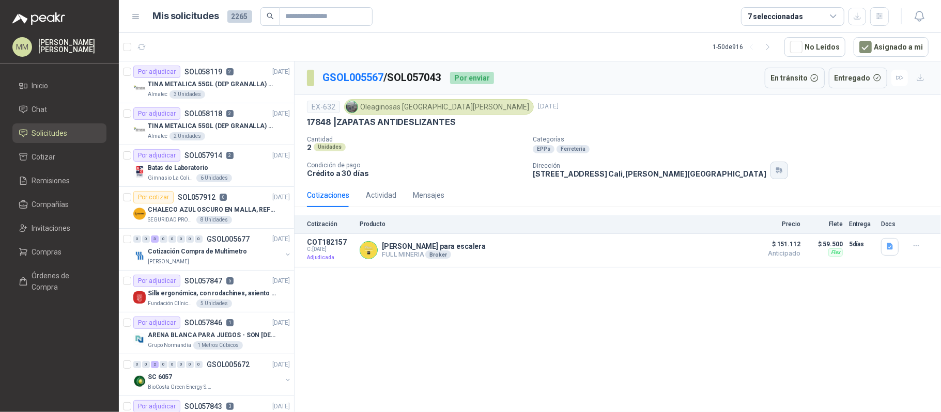
click at [775, 175] on icon "button" at bounding box center [779, 170] width 9 height 8
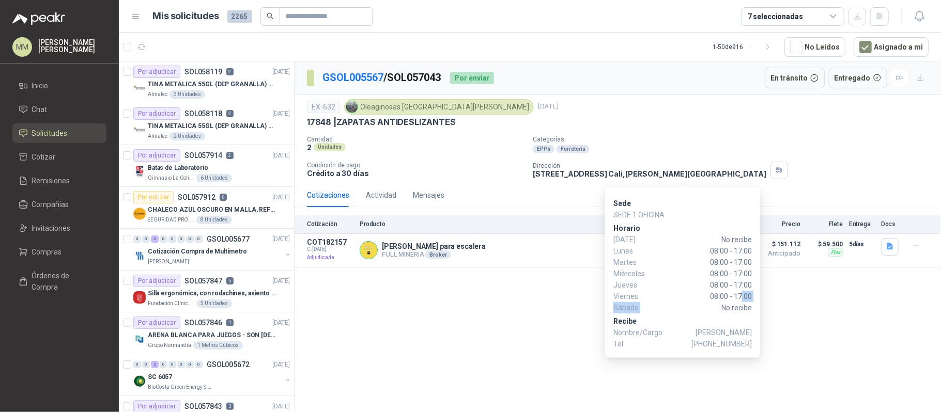
drag, startPoint x: 707, startPoint y: 302, endPoint x: 740, endPoint y: 297, distance: 33.5
click at [740, 297] on div "[DATE] No recibe [DATE] 08:00 - 17:00 [DATE] 08:00 - 17:00 [DATE] 08:00 - 17:00…" at bounding box center [682, 274] width 138 height 80
drag, startPoint x: 736, startPoint y: 297, endPoint x: 726, endPoint y: 300, distance: 9.8
click at [734, 297] on span "08:00 - 17:00" at bounding box center [703, 296] width 97 height 11
drag, startPoint x: 724, startPoint y: 294, endPoint x: 754, endPoint y: 296, distance: 30.5
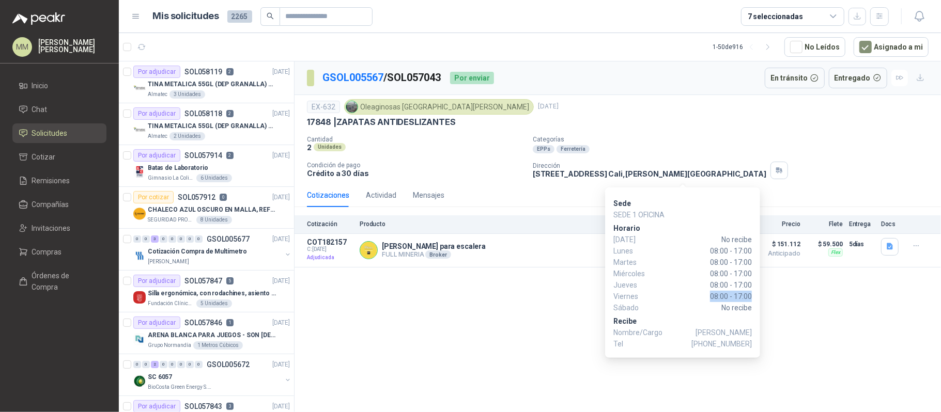
click at [754, 296] on div "Sede SEDE 1 OFICINA [PERSON_NAME][DATE] No recibe [DATE] 08:00 - 17:00 [DATE] 0…" at bounding box center [682, 273] width 155 height 170
copy span "08:00 - 17:00"
